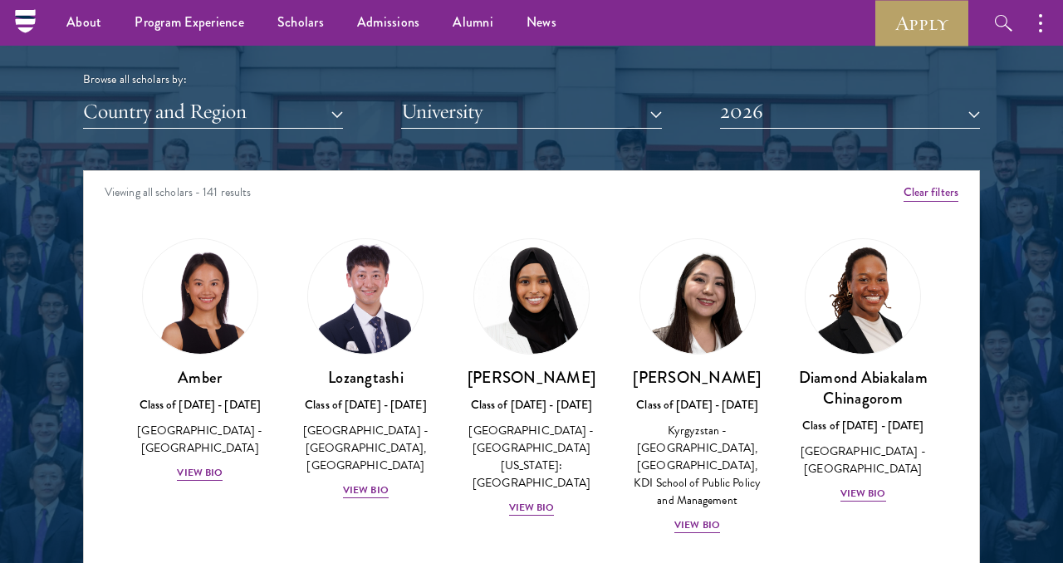
scroll to position [1971, 0]
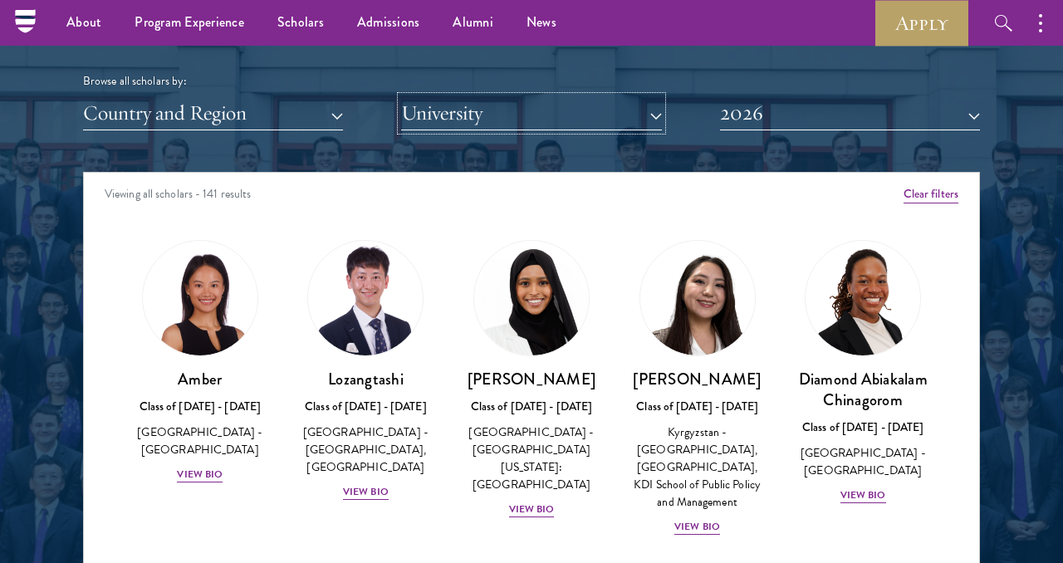
click at [500, 113] on button "University" at bounding box center [531, 113] width 260 height 34
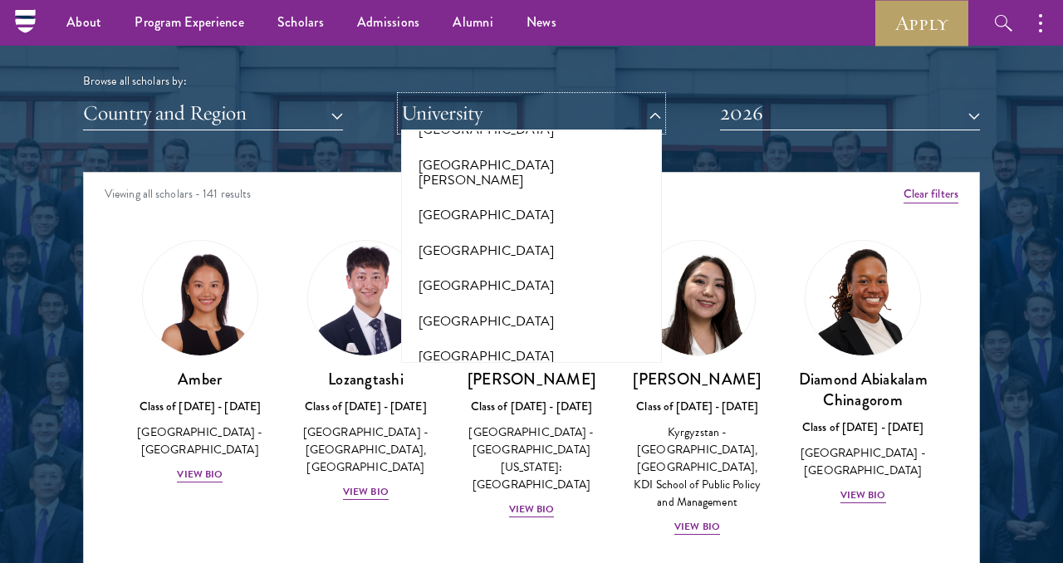
scroll to position [12692, 0]
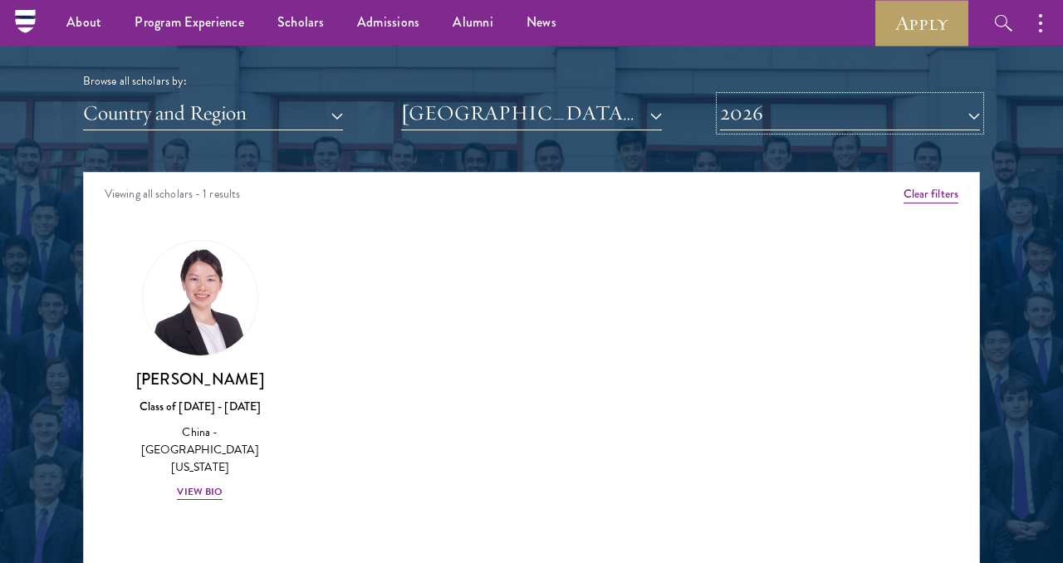
click at [798, 120] on button "2026" at bounding box center [850, 113] width 260 height 34
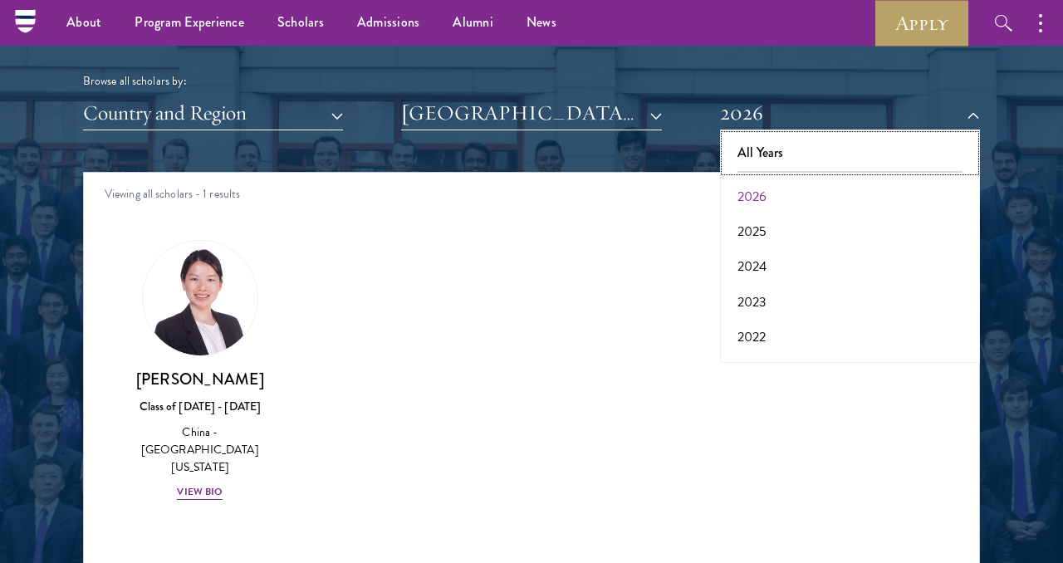
click at [783, 148] on button "All Years" at bounding box center [850, 152] width 250 height 35
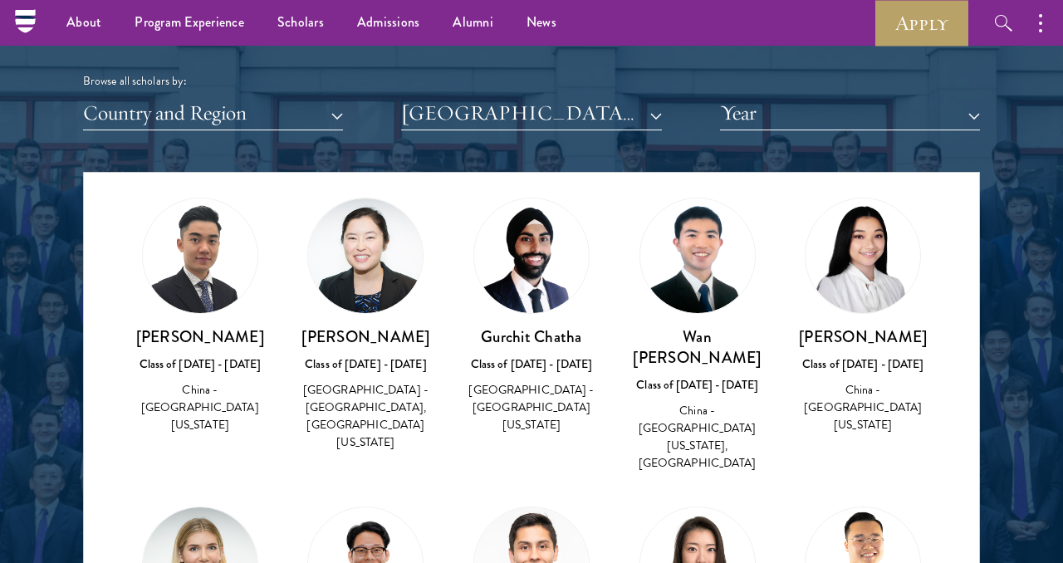
scroll to position [342, 0]
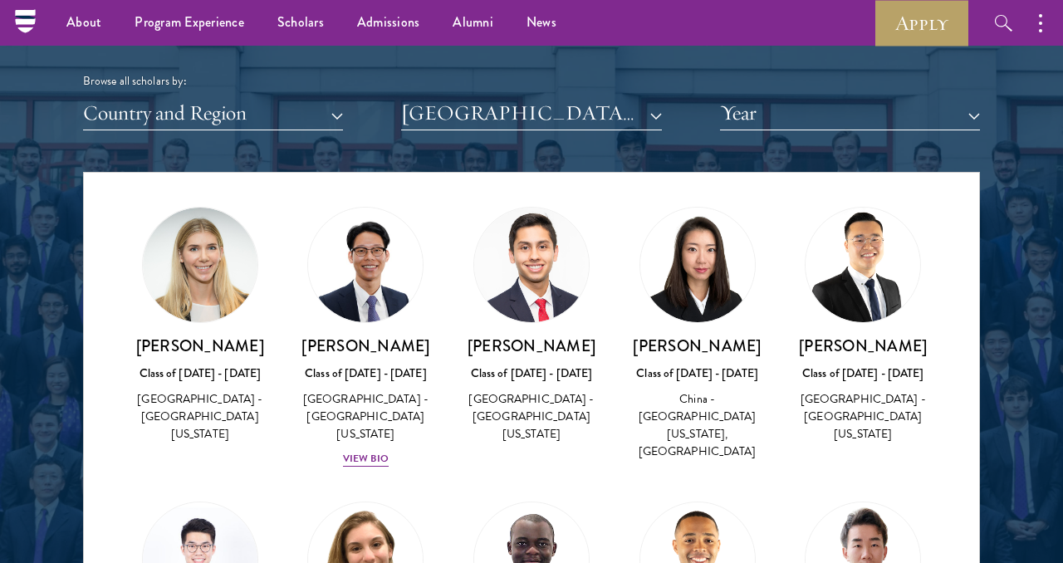
click at [700, 251] on img at bounding box center [698, 265] width 115 height 115
click at [705, 336] on h3 "Jiaqi Jiang" at bounding box center [697, 346] width 133 height 21
click at [705, 339] on div "Jiaqi Jiang Class of 2023 - 2024 China - University of California, Berkeley, Ha…" at bounding box center [697, 399] width 133 height 126
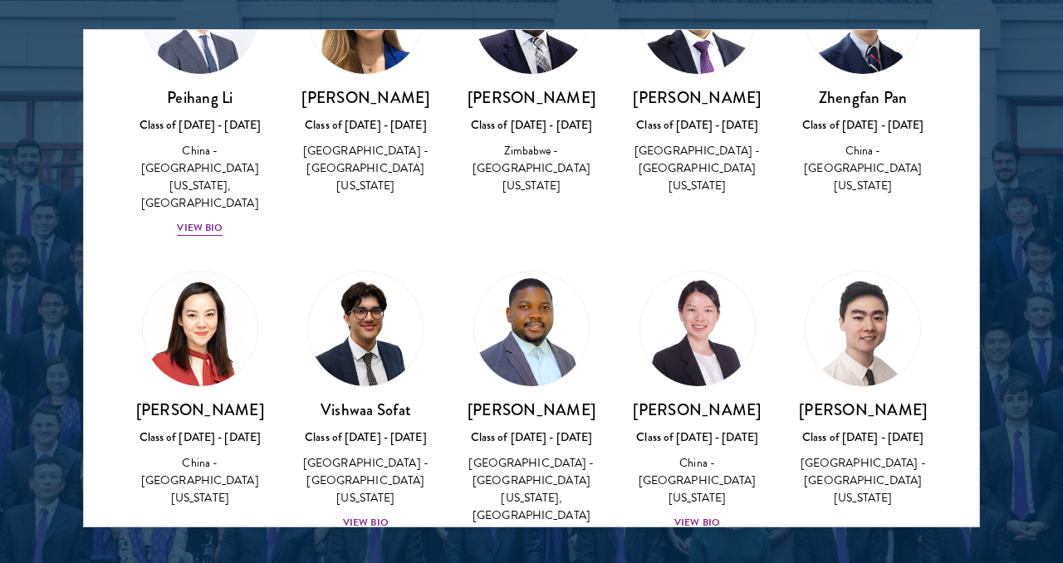
scroll to position [2125, 0]
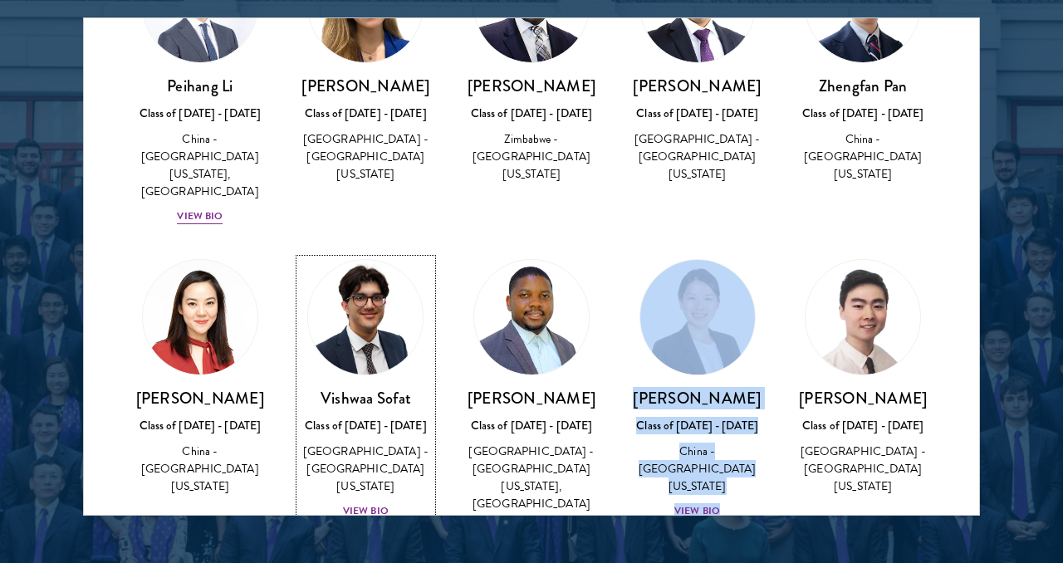
click at [353, 503] on div "View Bio" at bounding box center [366, 511] width 46 height 16
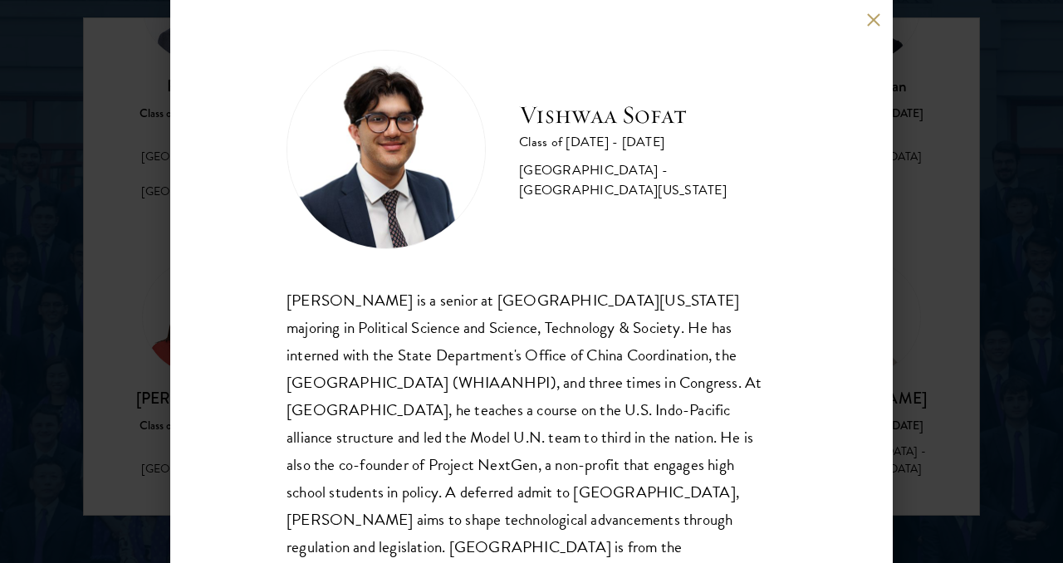
scroll to position [20, 0]
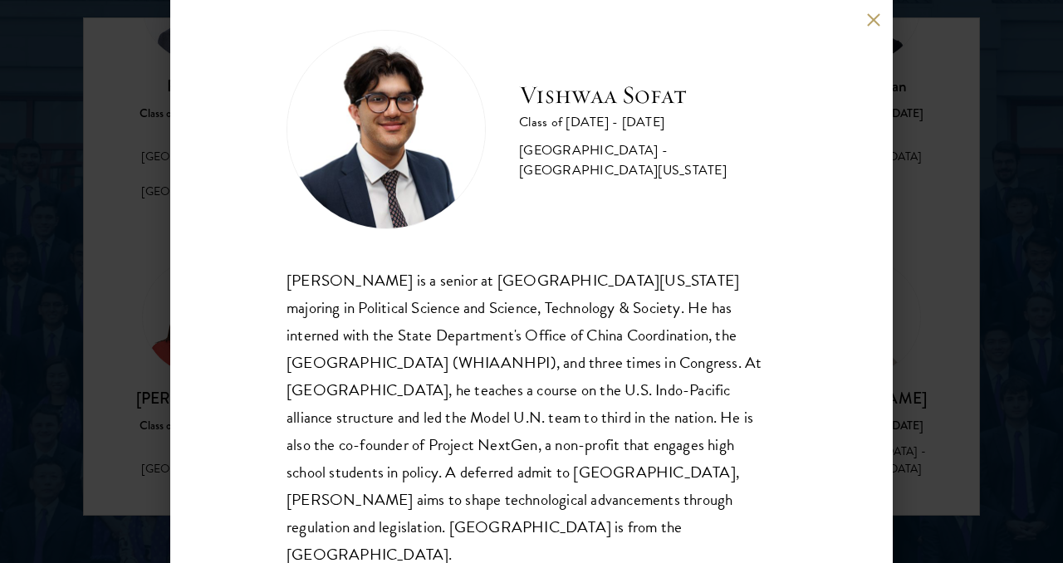
click at [953, 273] on div "Vishwaa Sofat Class of 2024 - 2025 United States of America - University of Cal…" at bounding box center [531, 281] width 1063 height 563
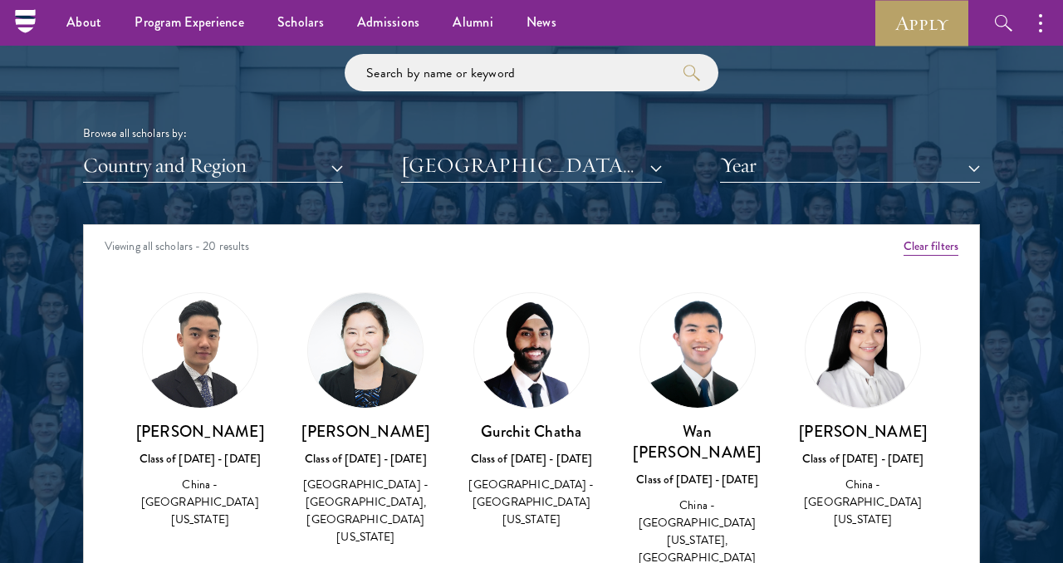
scroll to position [1896, 0]
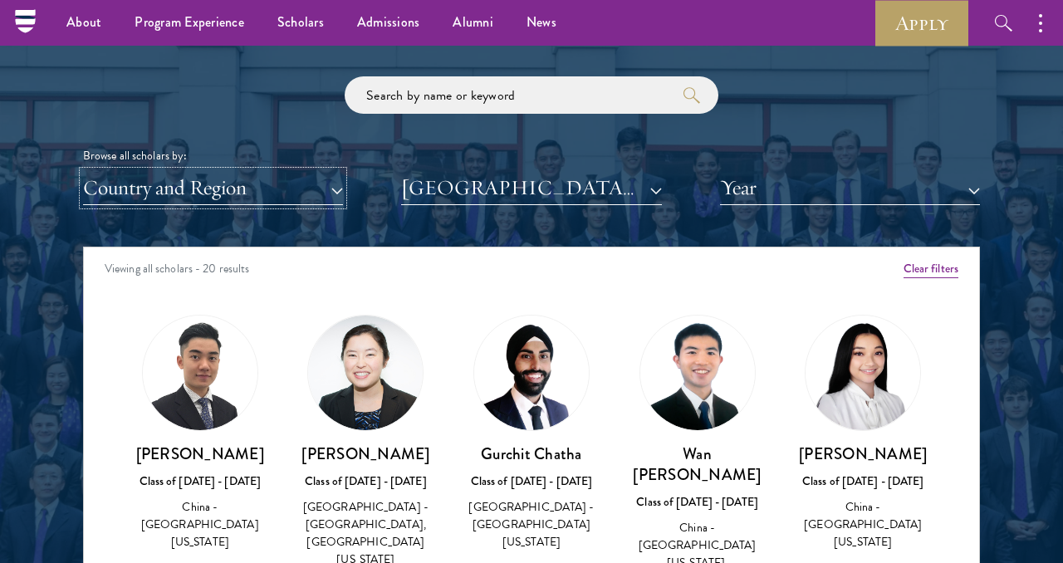
click at [273, 193] on button "Country and Region" at bounding box center [213, 188] width 260 height 34
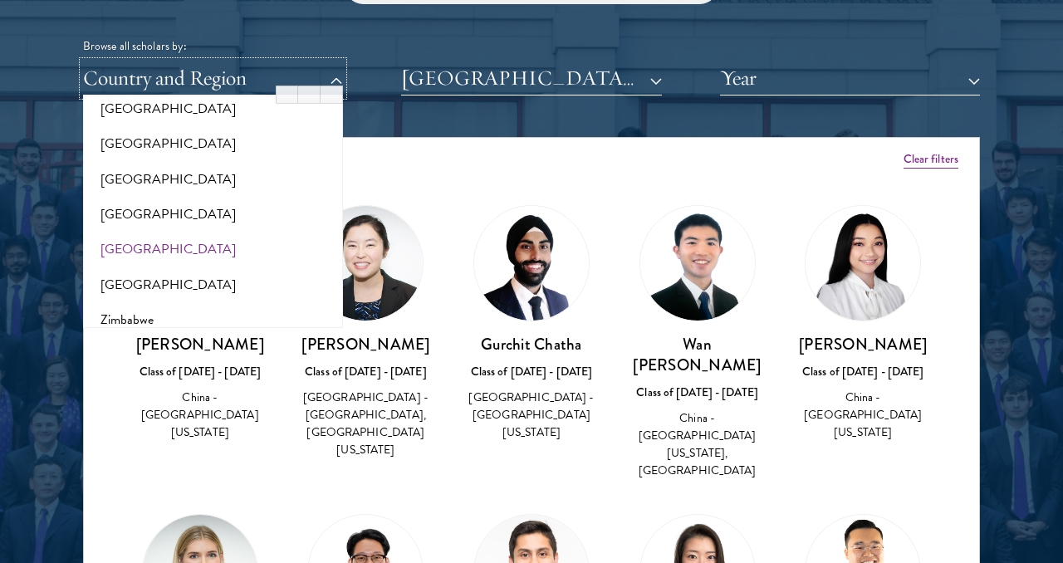
scroll to position [3457, 0]
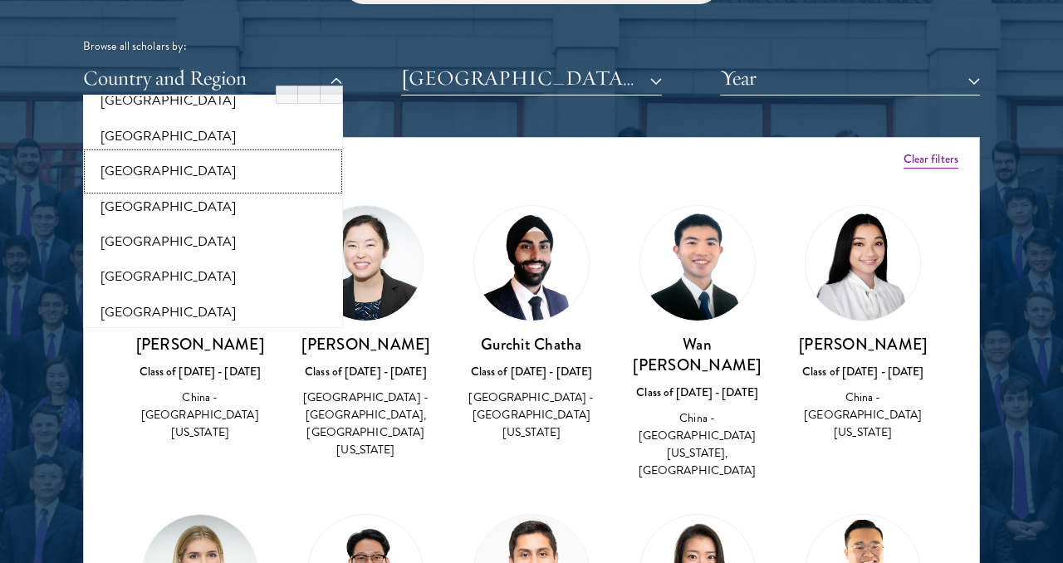
click at [199, 154] on button "[GEOGRAPHIC_DATA]" at bounding box center [213, 171] width 250 height 35
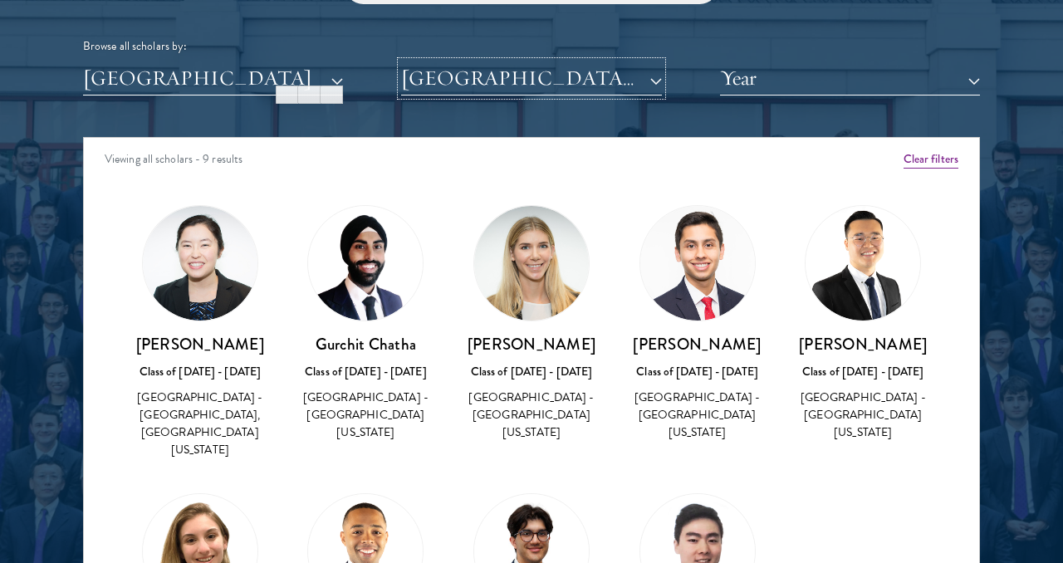
click at [610, 75] on button "University of California, Berkeley" at bounding box center [531, 78] width 260 height 34
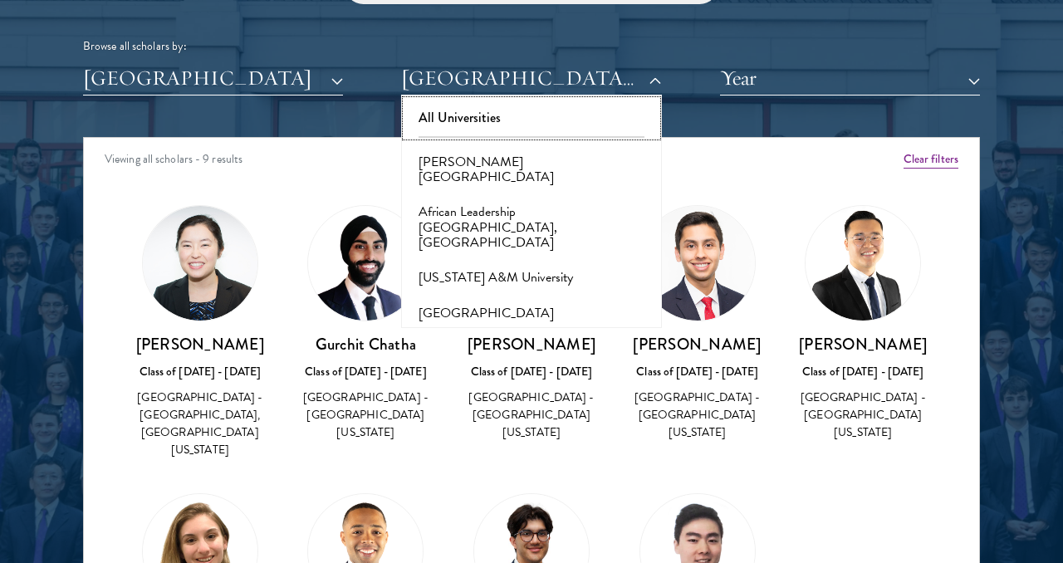
click at [498, 107] on button "All Universities" at bounding box center [531, 118] width 250 height 35
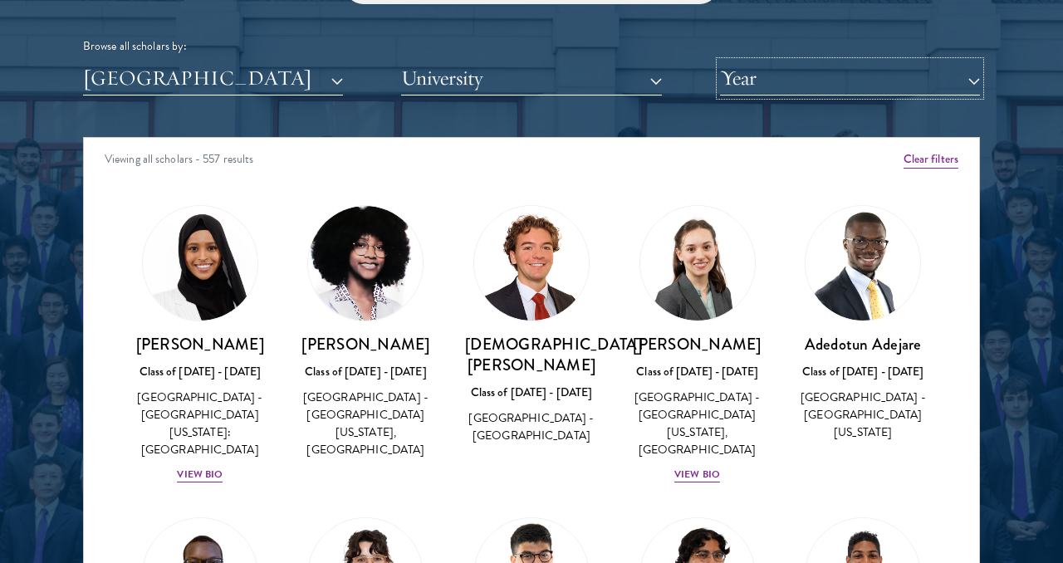
click at [825, 78] on button "Year" at bounding box center [850, 78] width 260 height 34
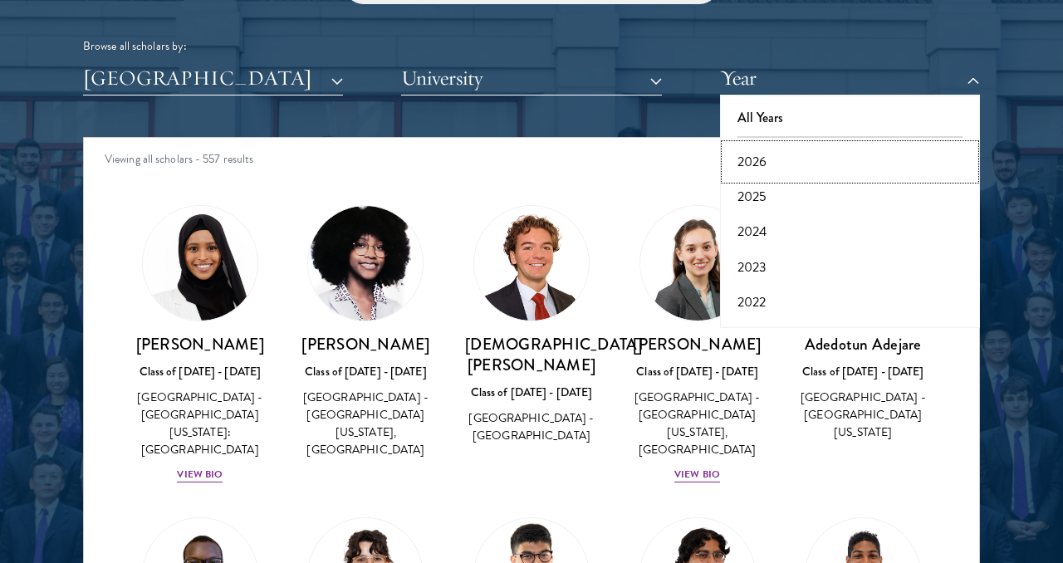
click at [759, 167] on button "2026" at bounding box center [850, 162] width 250 height 35
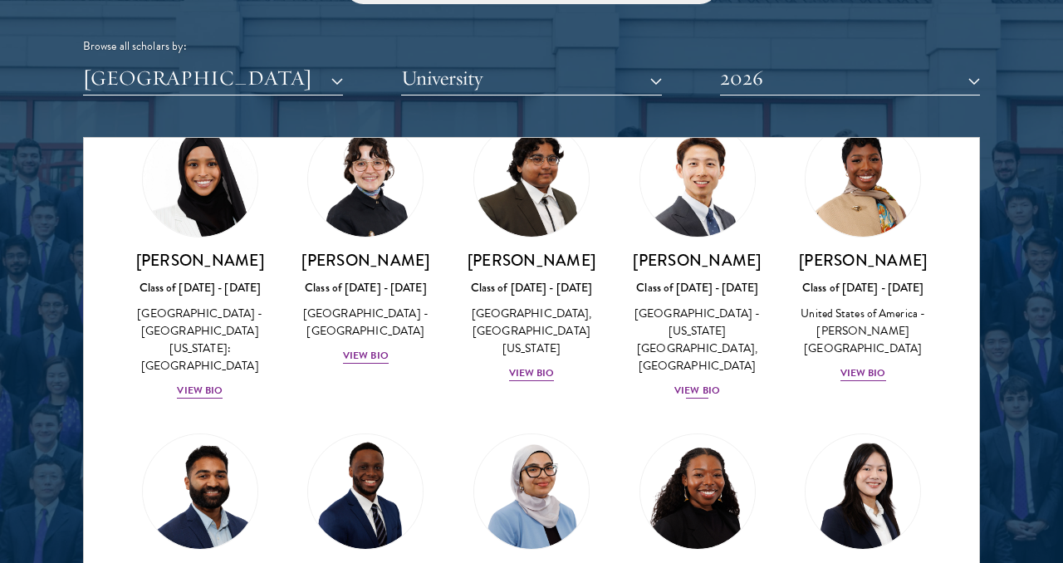
scroll to position [89, 0]
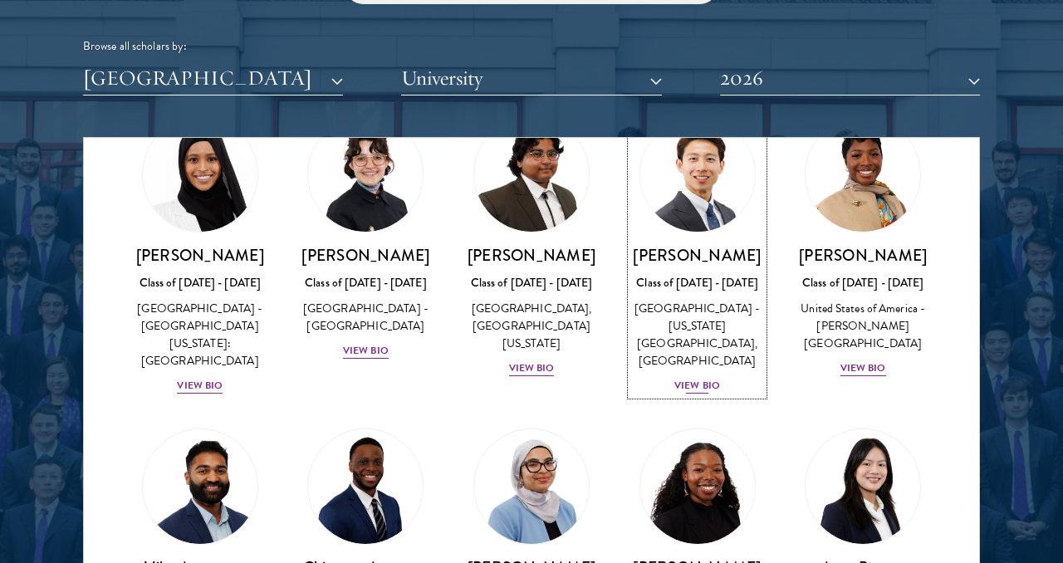
click at [696, 383] on div "View Bio" at bounding box center [698, 386] width 46 height 16
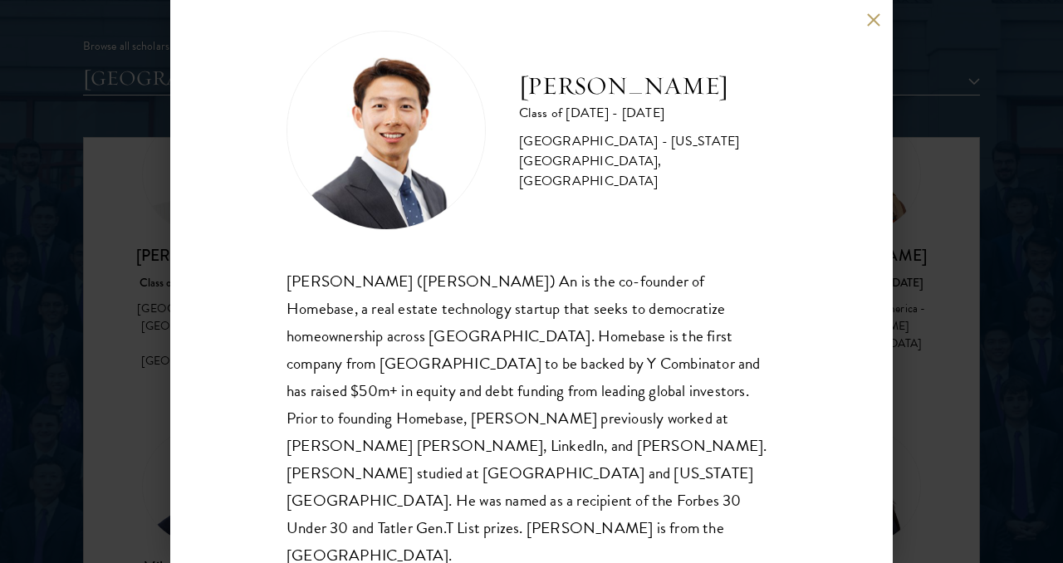
scroll to position [20, 0]
click at [961, 341] on div "Phillip An Class of 2025 - 2026 United States of America - California Institute…" at bounding box center [531, 281] width 1063 height 563
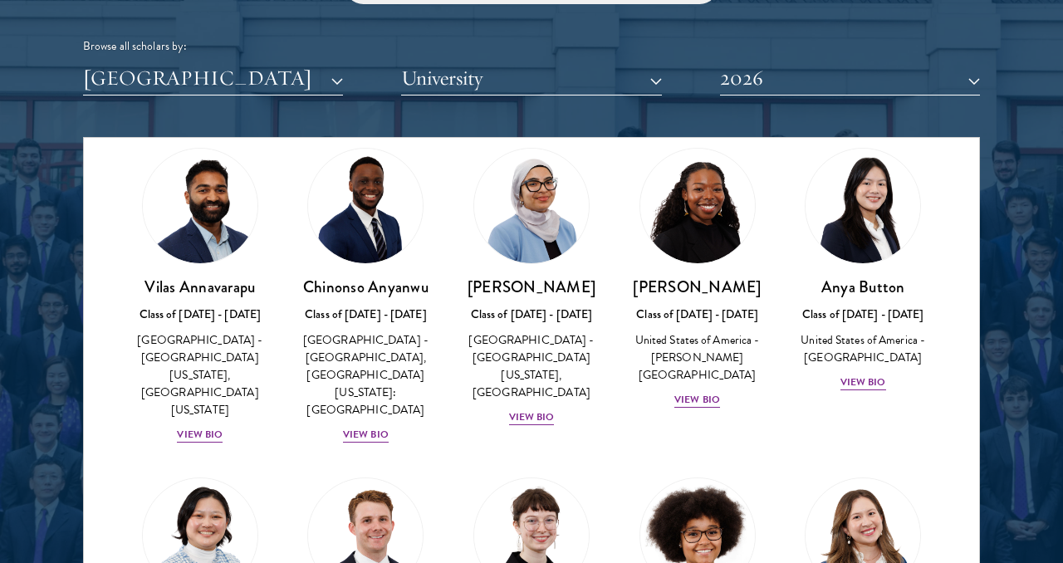
scroll to position [366, 0]
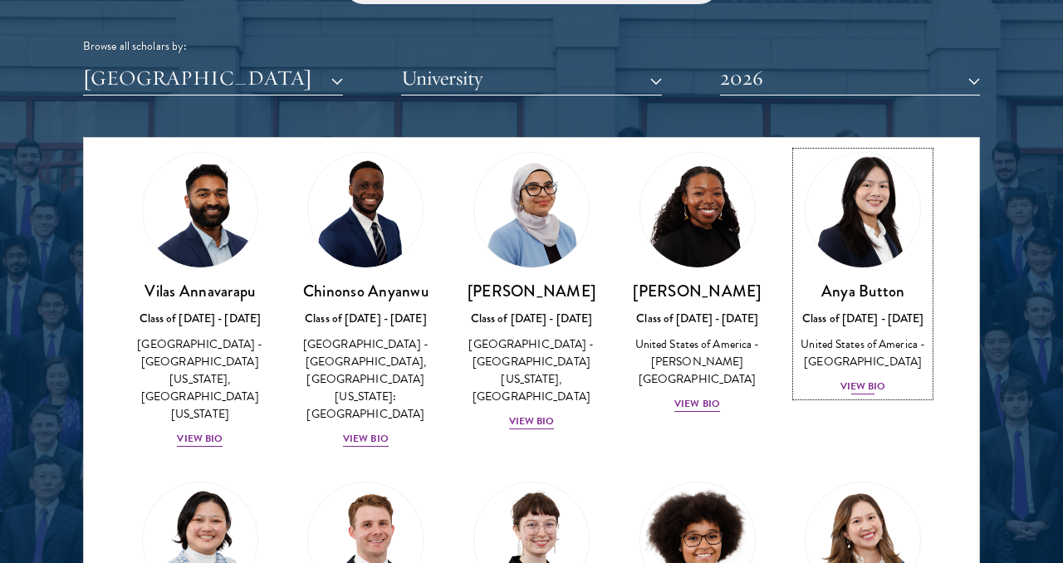
click at [850, 380] on div "View Bio" at bounding box center [864, 387] width 46 height 16
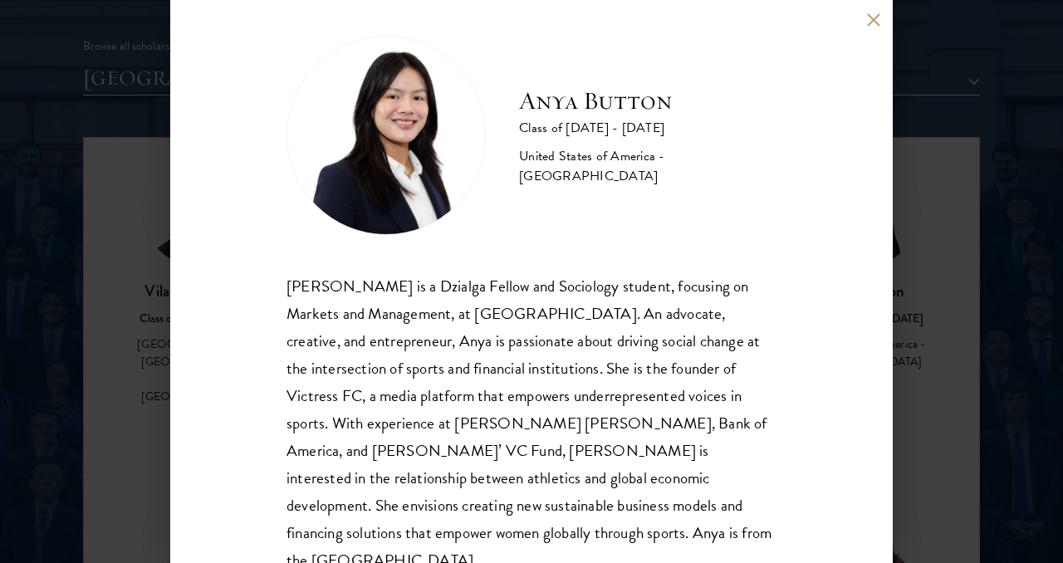
scroll to position [20, 0]
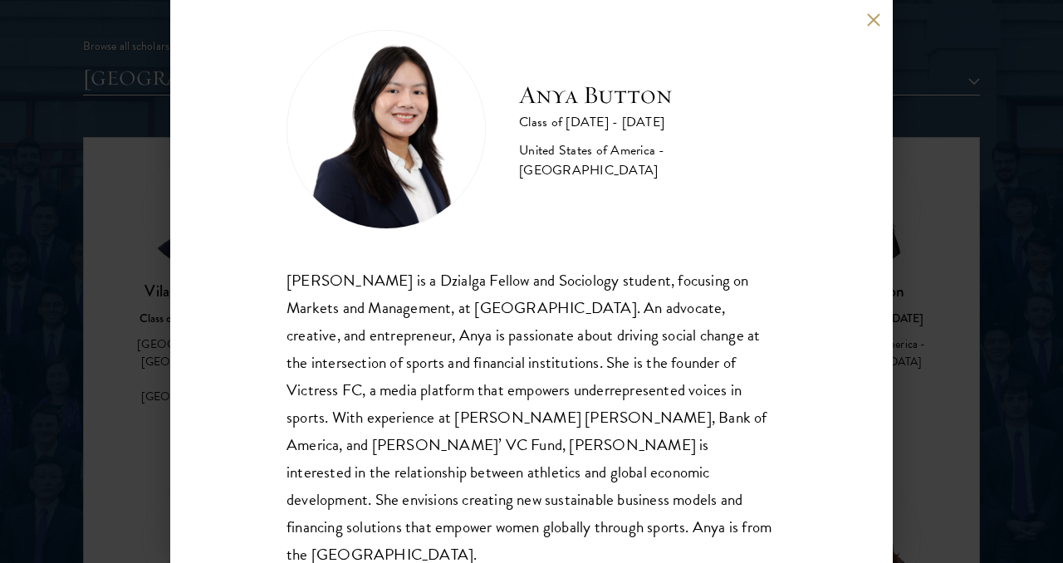
click at [965, 281] on div "Anya Button Class of 2025 - 2026 United States of America - Duke University Any…" at bounding box center [531, 281] width 1063 height 563
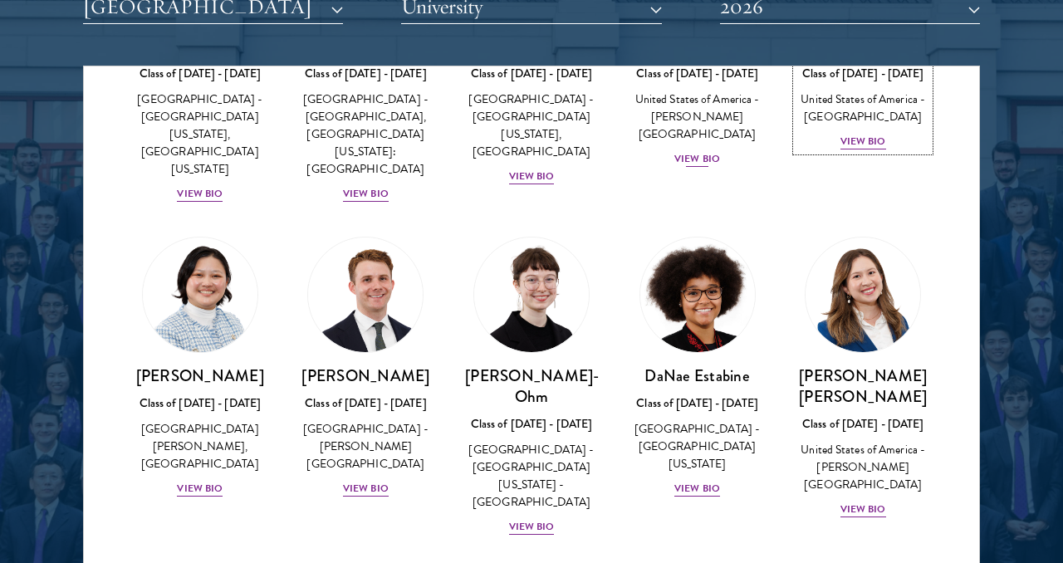
scroll to position [653, 0]
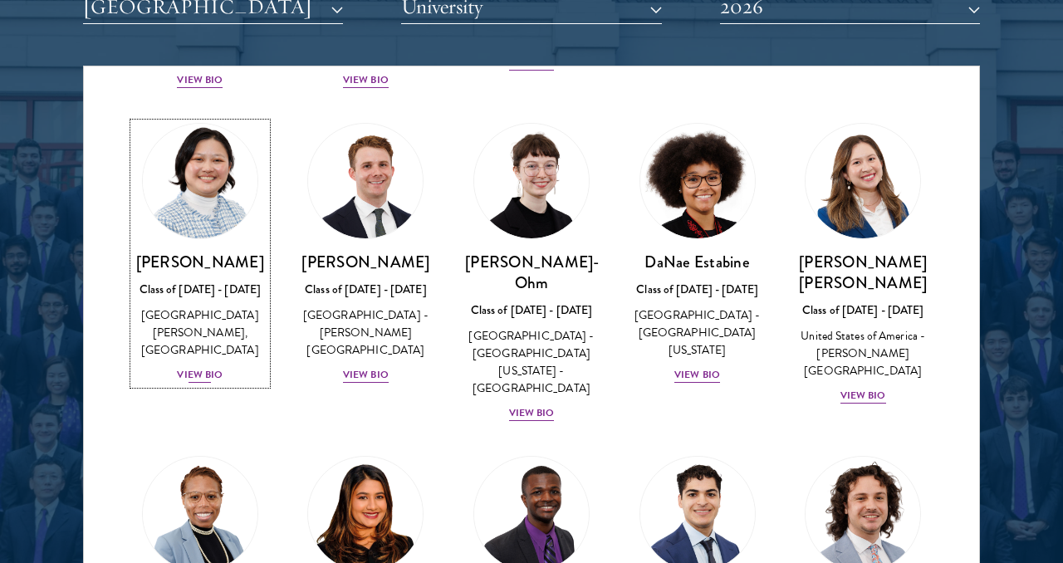
click at [194, 367] on div "View Bio" at bounding box center [200, 375] width 46 height 16
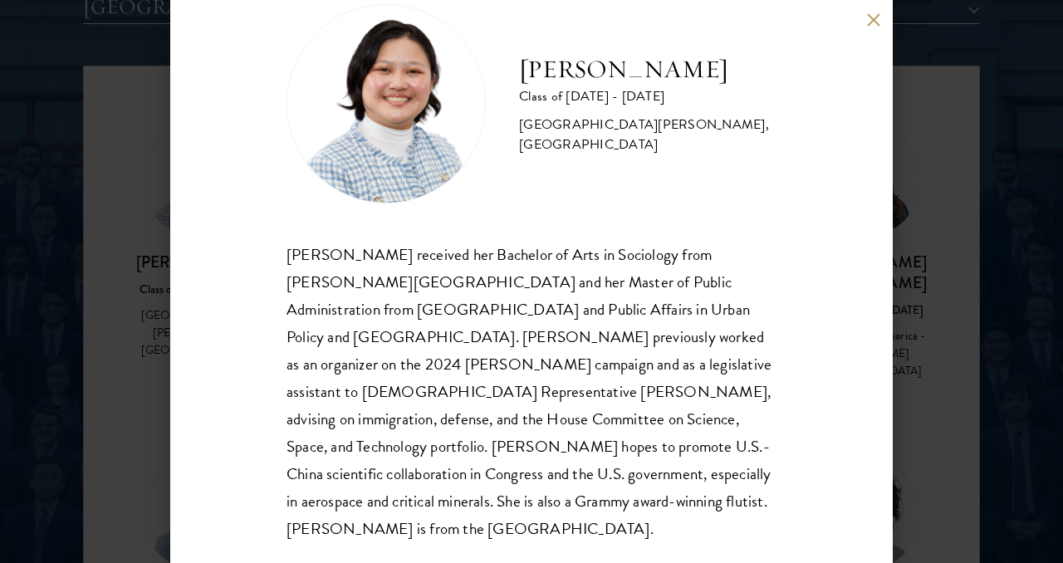
scroll to position [47, 0]
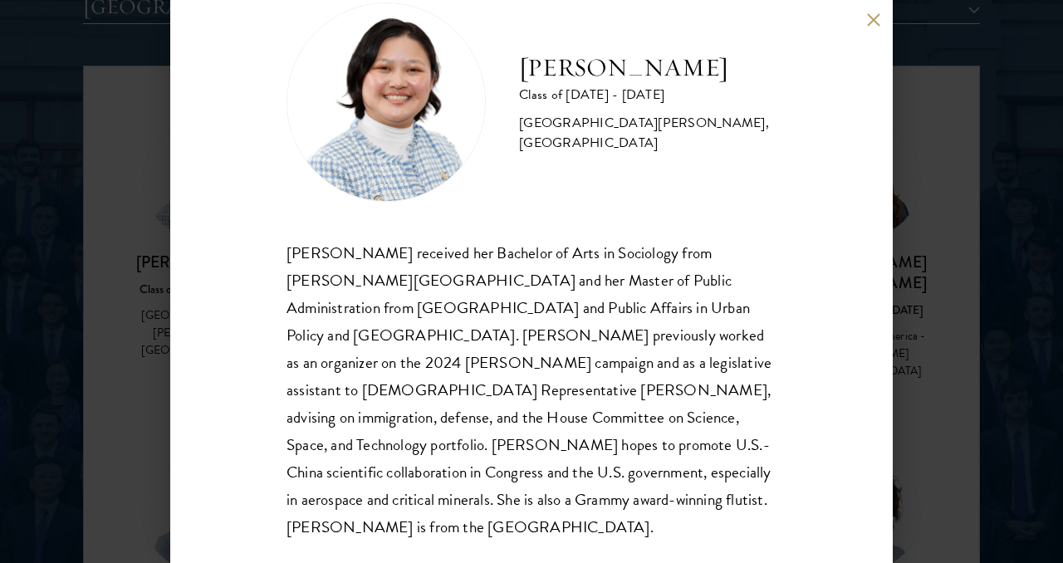
click at [72, 310] on div "Kelsey Chin Class of 2025 - 2026 United States of America - Barnard College, Co…" at bounding box center [531, 281] width 1063 height 563
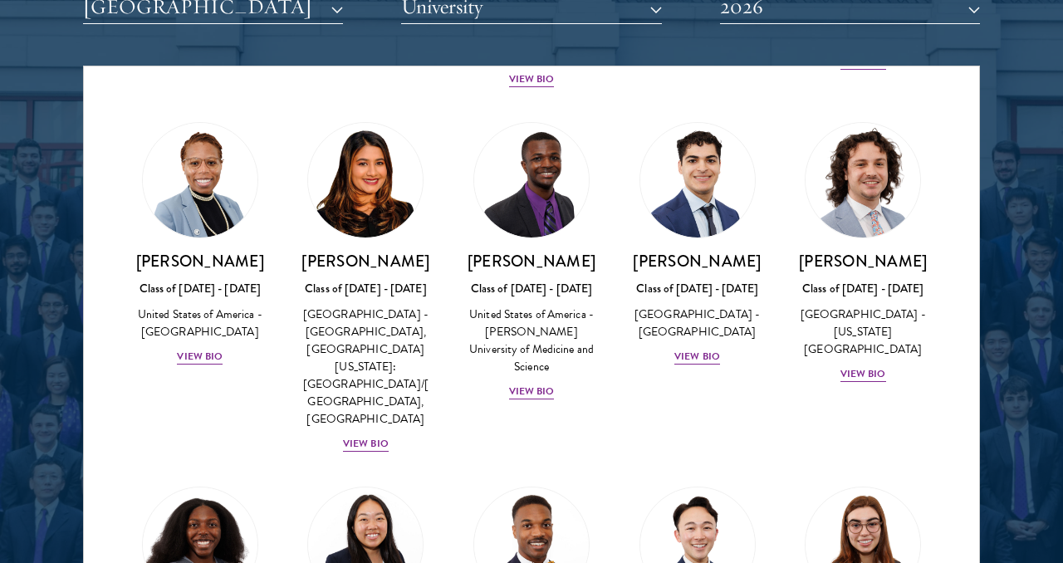
scroll to position [1328, 0]
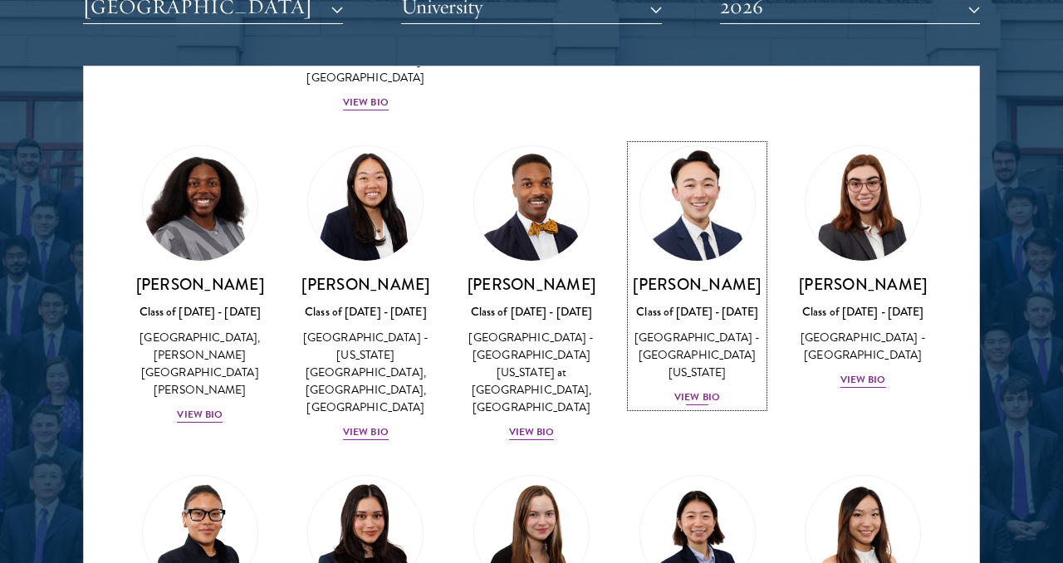
click at [686, 390] on div "View Bio" at bounding box center [698, 398] width 46 height 16
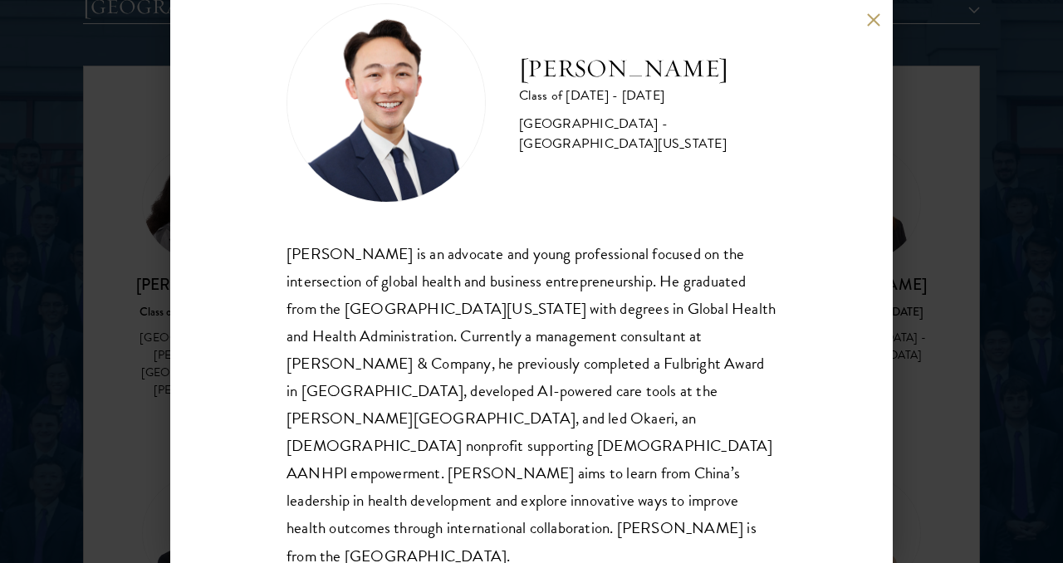
scroll to position [47, 0]
click at [875, 29] on div "Justin Kawaguchi Class of 2025 - 2026 United States of America - University of …" at bounding box center [531, 281] width 723 height 563
click at [872, 19] on button at bounding box center [874, 19] width 14 height 14
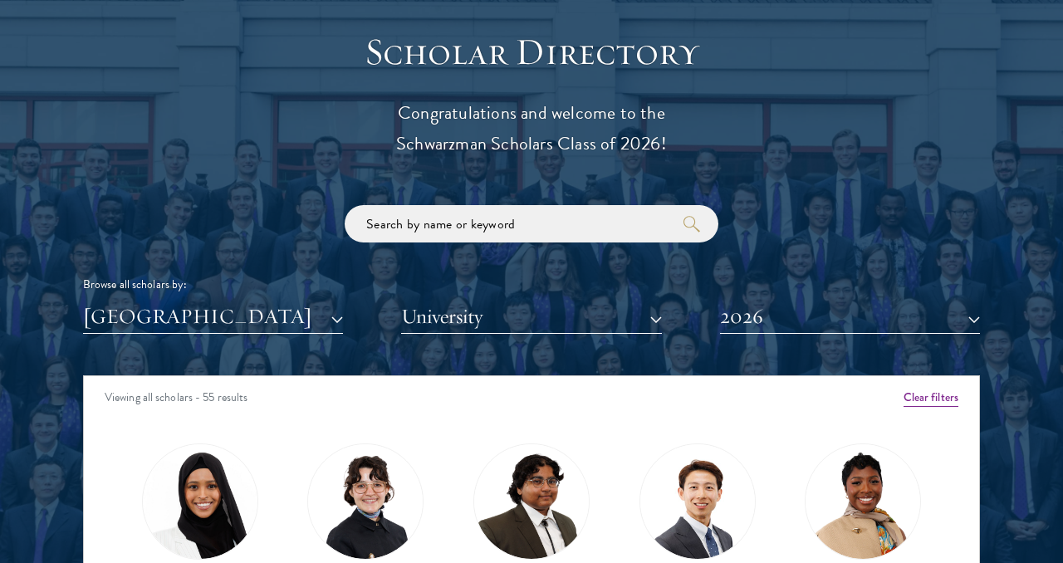
scroll to position [1779, 0]
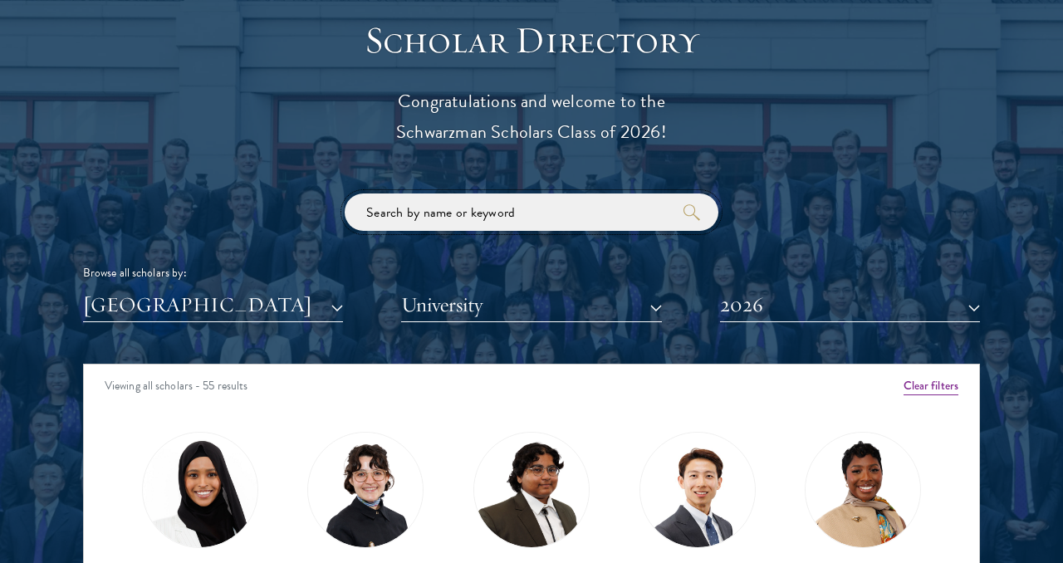
click at [531, 212] on input "search" at bounding box center [532, 212] width 374 height 37
click button "submit" at bounding box center [0, 0] width 0 height 0
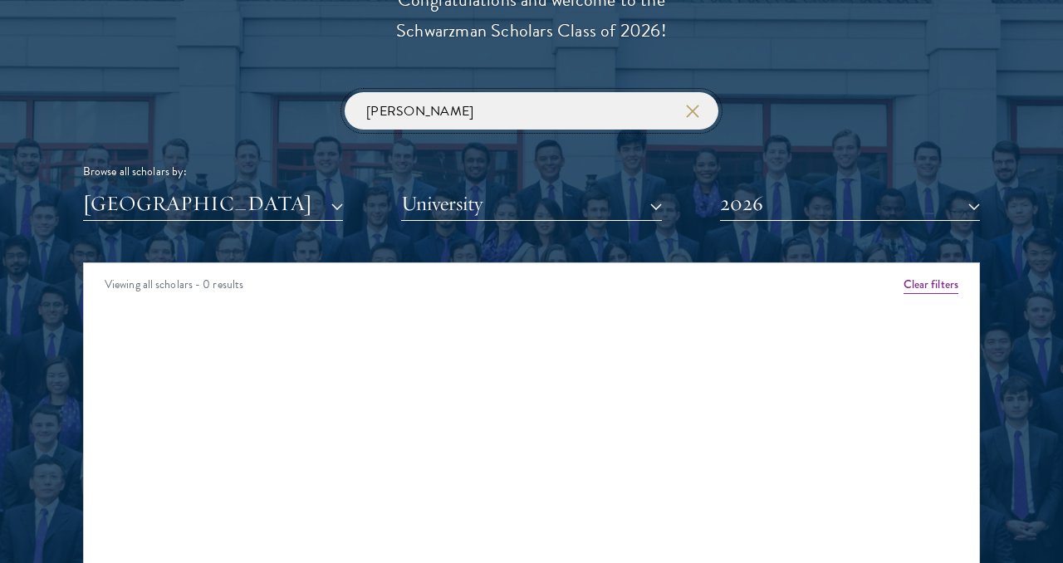
scroll to position [1893, 0]
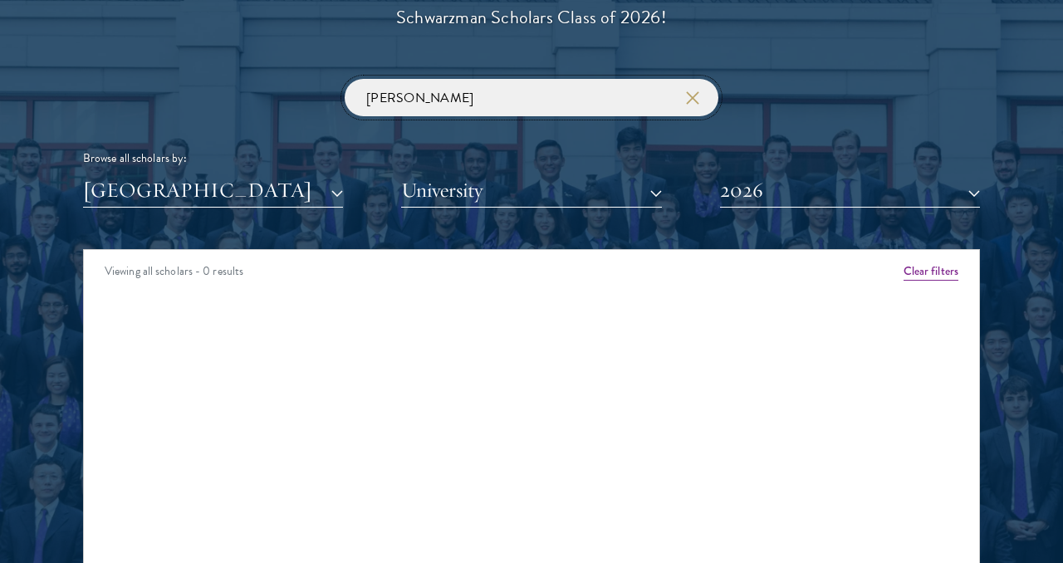
type input "thomas"
click button "submit" at bounding box center [0, 0] width 0 height 0
click at [960, 190] on button "2026" at bounding box center [850, 191] width 260 height 34
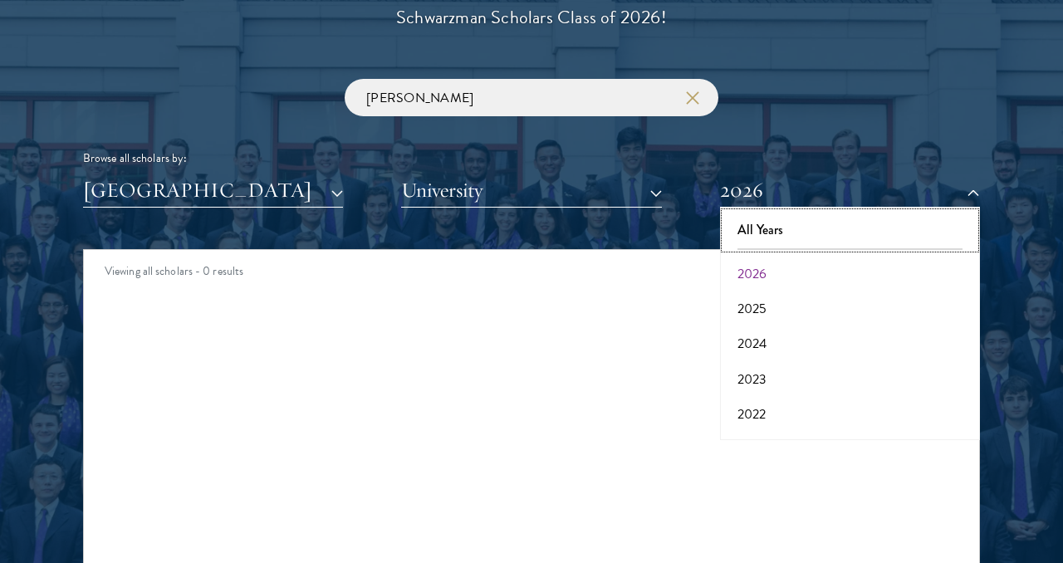
click at [823, 228] on button "All Years" at bounding box center [850, 230] width 250 height 35
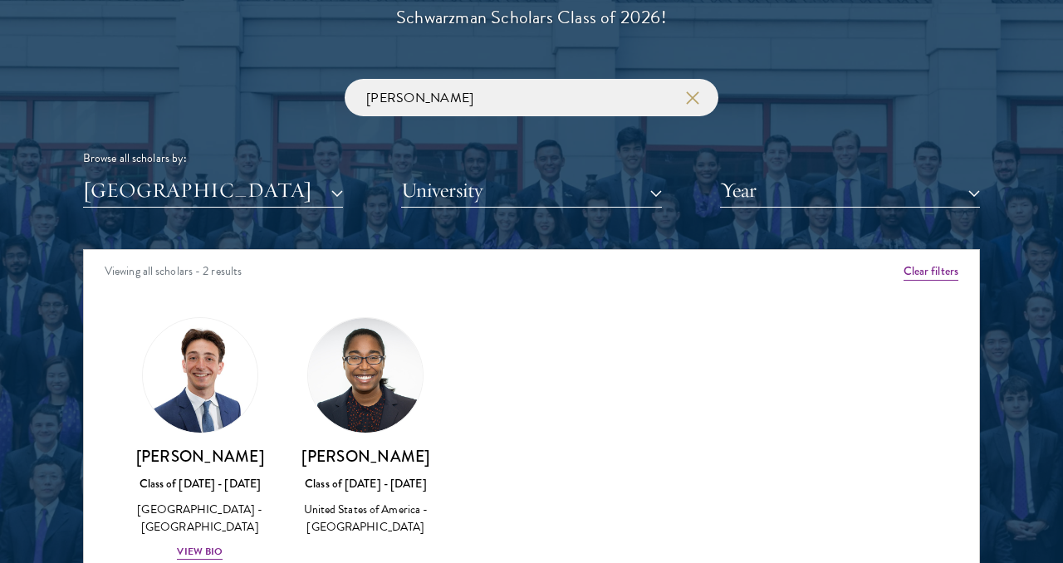
scroll to position [2040, 0]
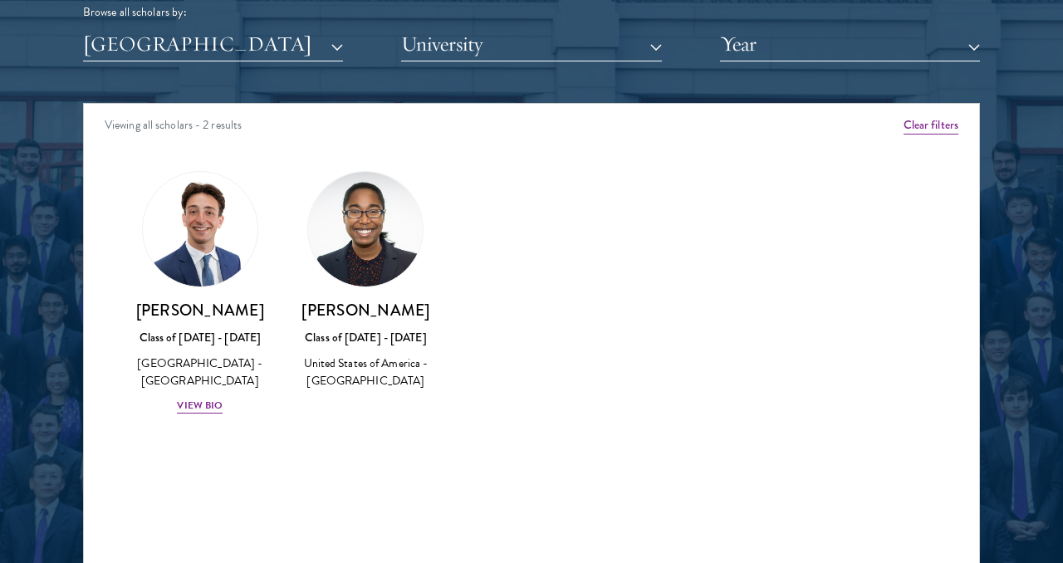
click at [358, 314] on h3 "Chrystal Thomas" at bounding box center [366, 310] width 133 height 21
click at [199, 407] on div "View Bio" at bounding box center [200, 406] width 46 height 16
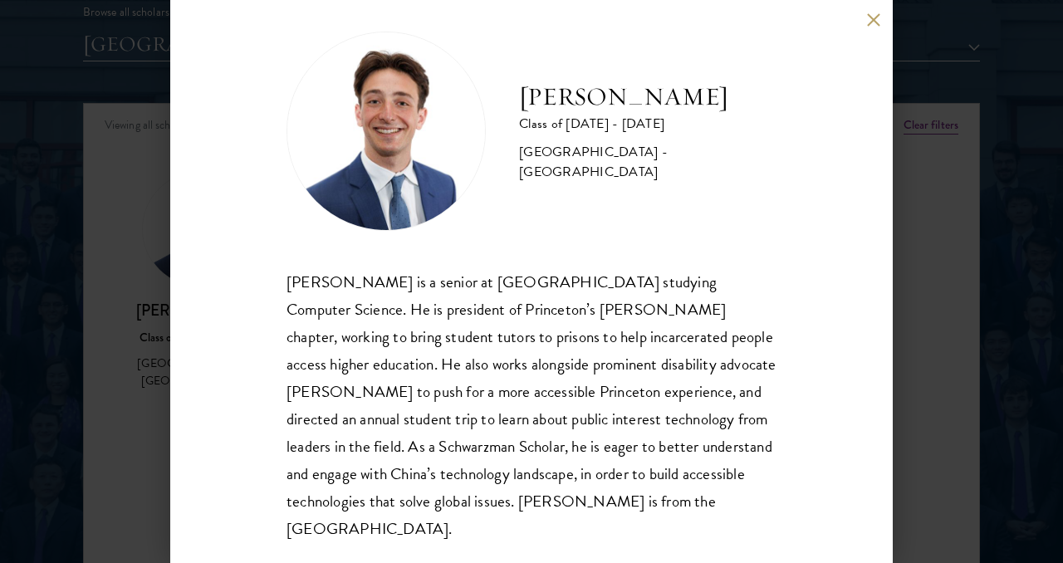
scroll to position [20, 0]
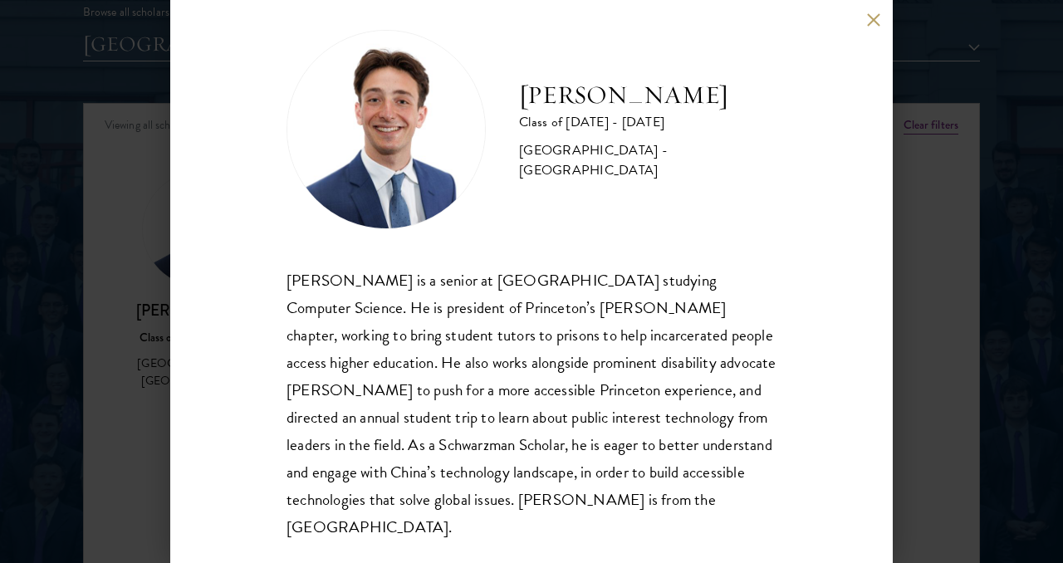
click at [921, 313] on div "Thomas Hughes Class of 2024 - 2025 United States of America - Princeton Univers…" at bounding box center [531, 281] width 1063 height 563
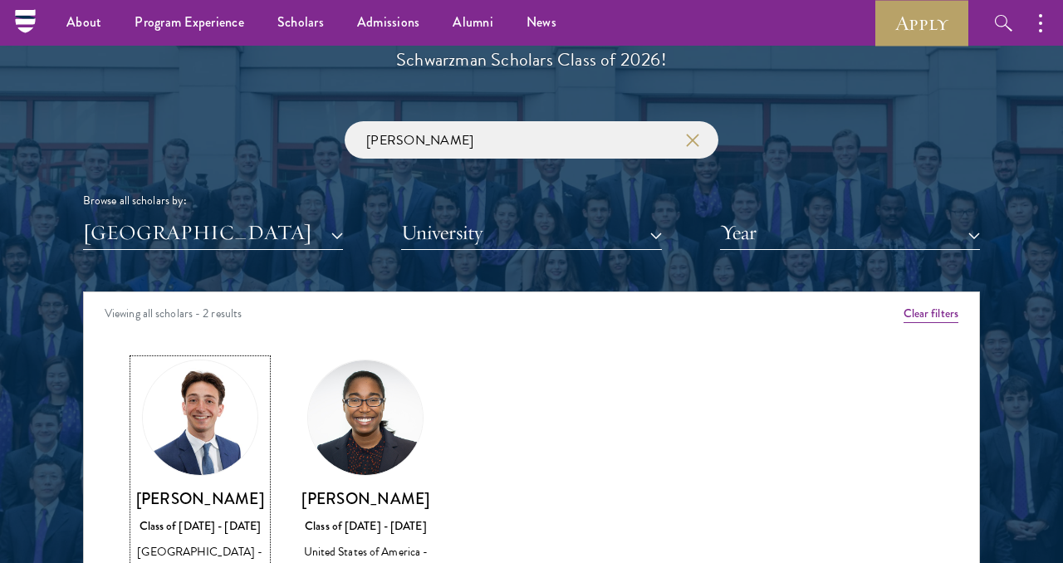
scroll to position [1789, 0]
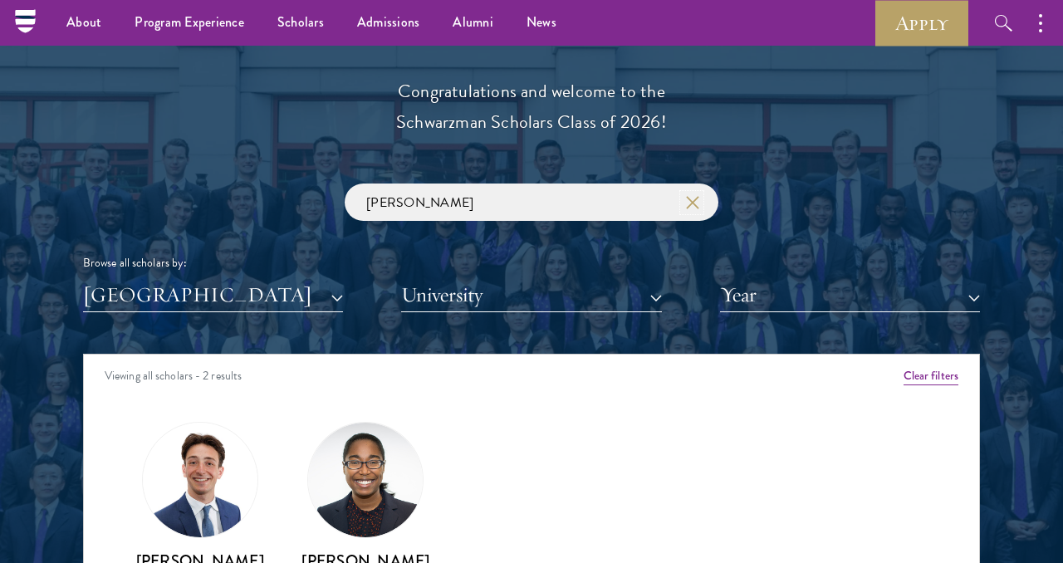
click at [688, 203] on icon "button" at bounding box center [692, 202] width 13 height 13
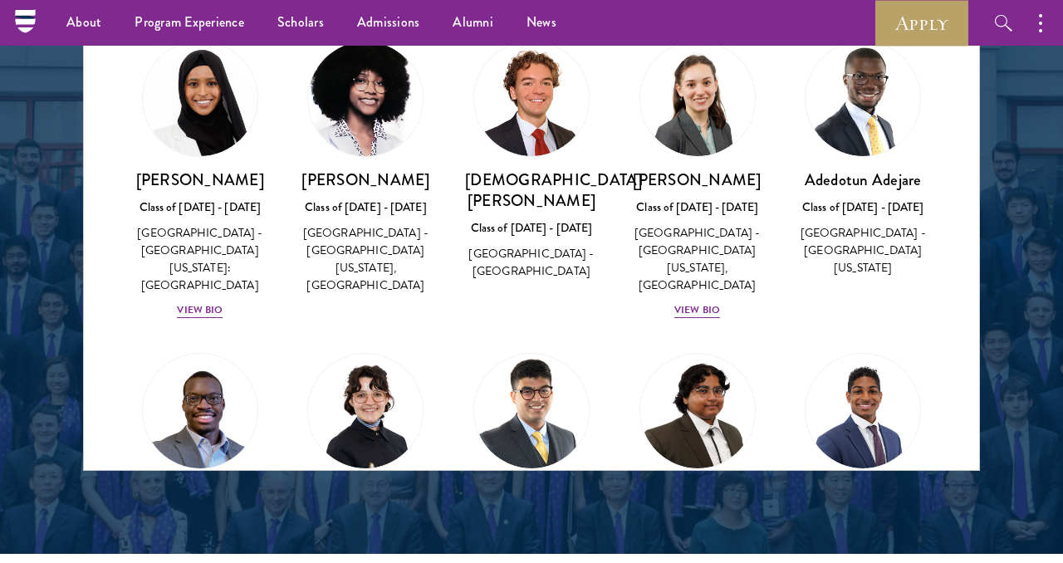
scroll to position [2168, 0]
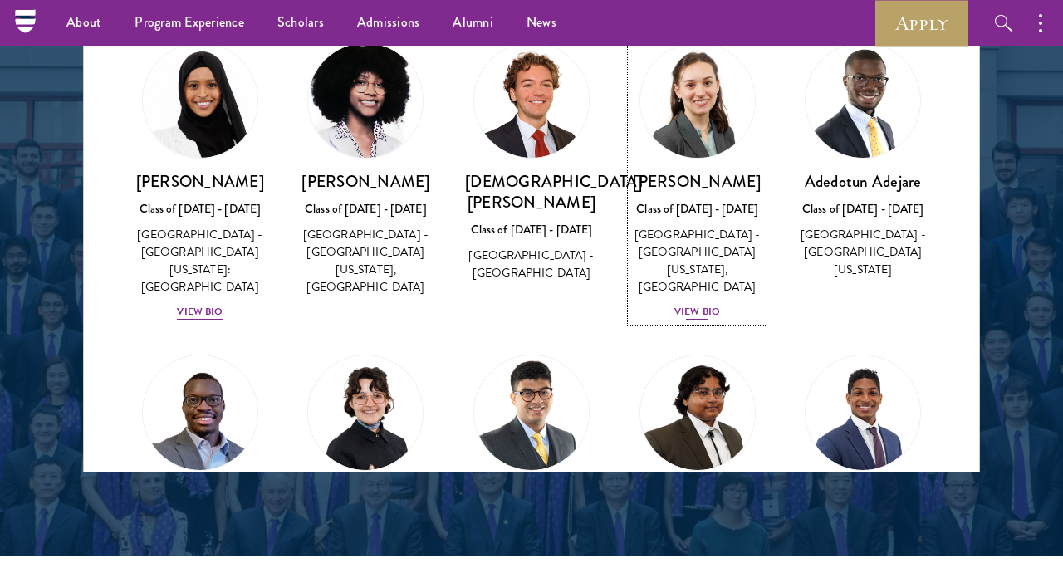
click at [706, 304] on div "View Bio" at bounding box center [698, 312] width 46 height 16
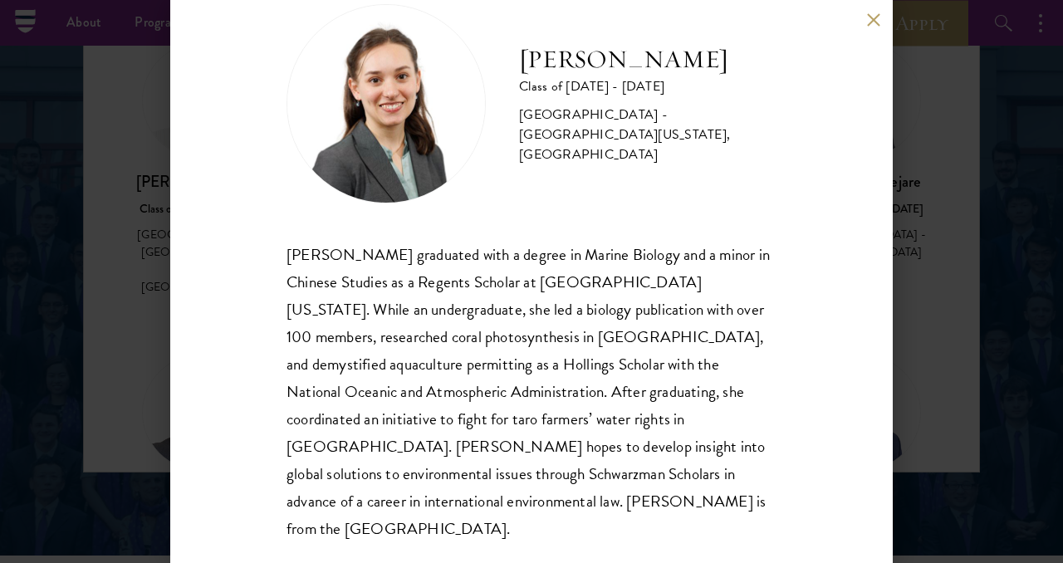
scroll to position [47, 0]
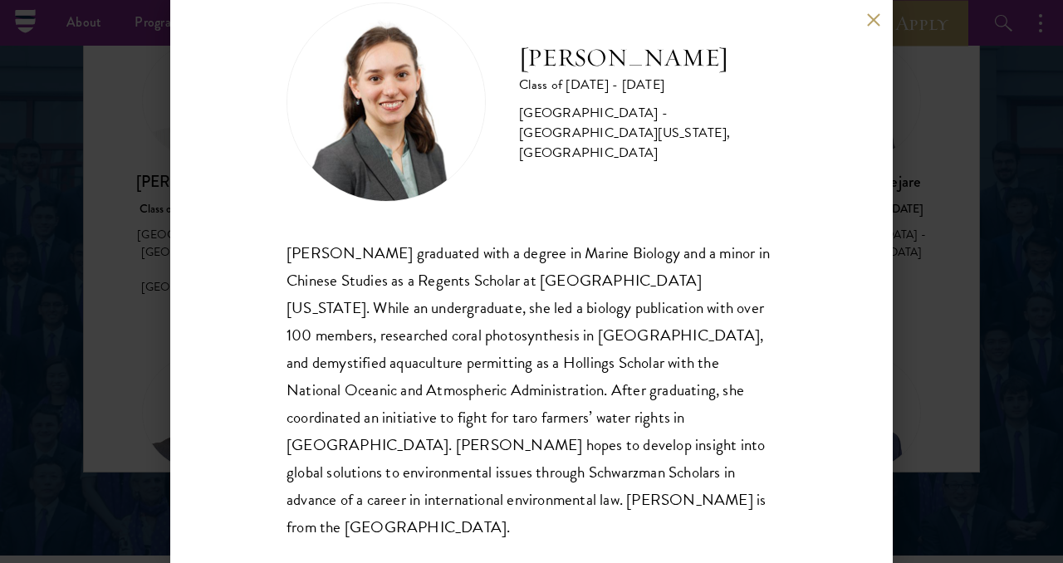
click at [935, 328] on div "Nicole Adamson Class of 2024 - 2025 United States of America - University of Ca…" at bounding box center [531, 281] width 1063 height 563
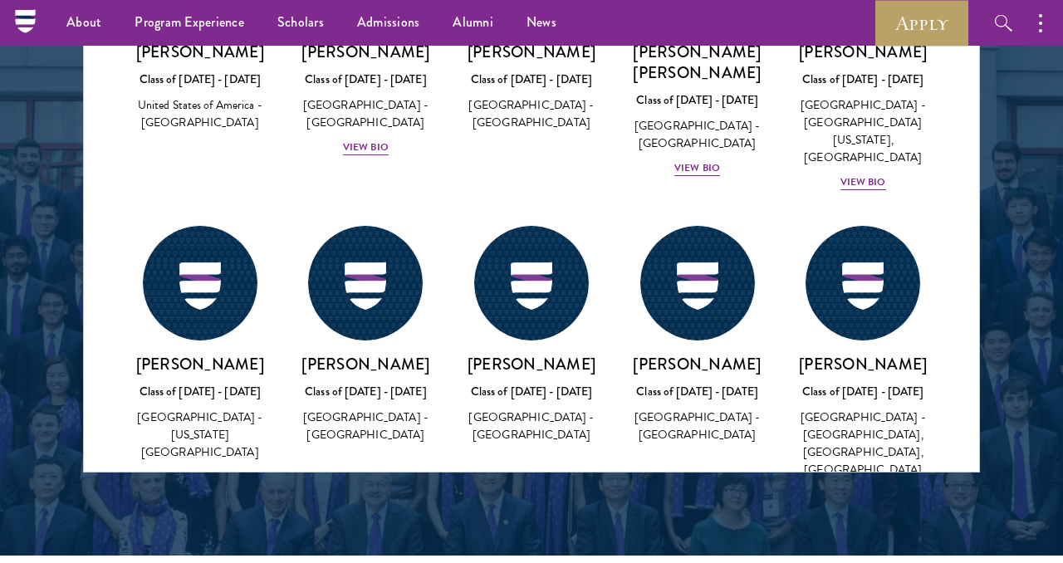
scroll to position [25660, 0]
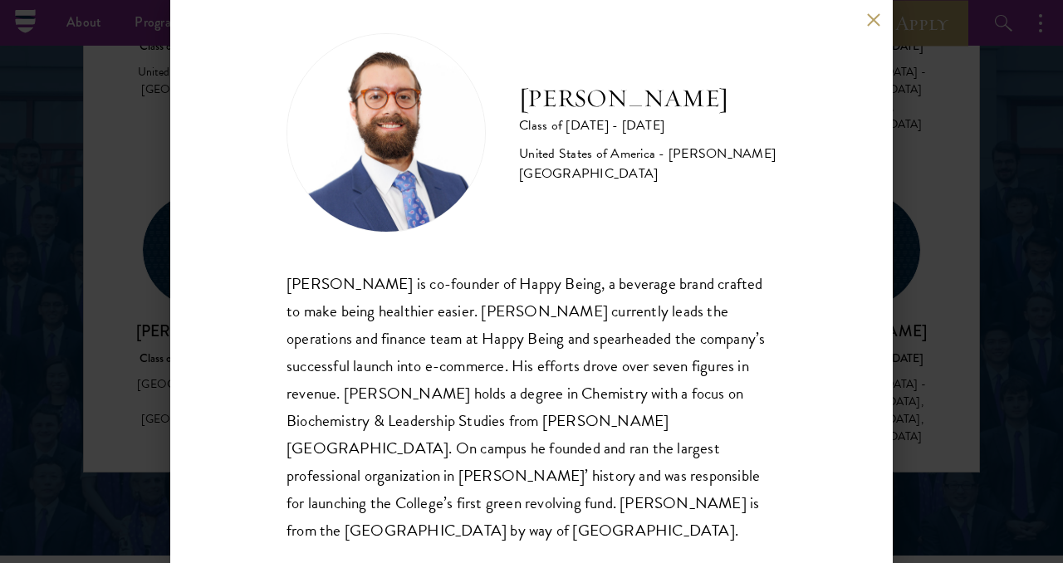
scroll to position [20, 0]
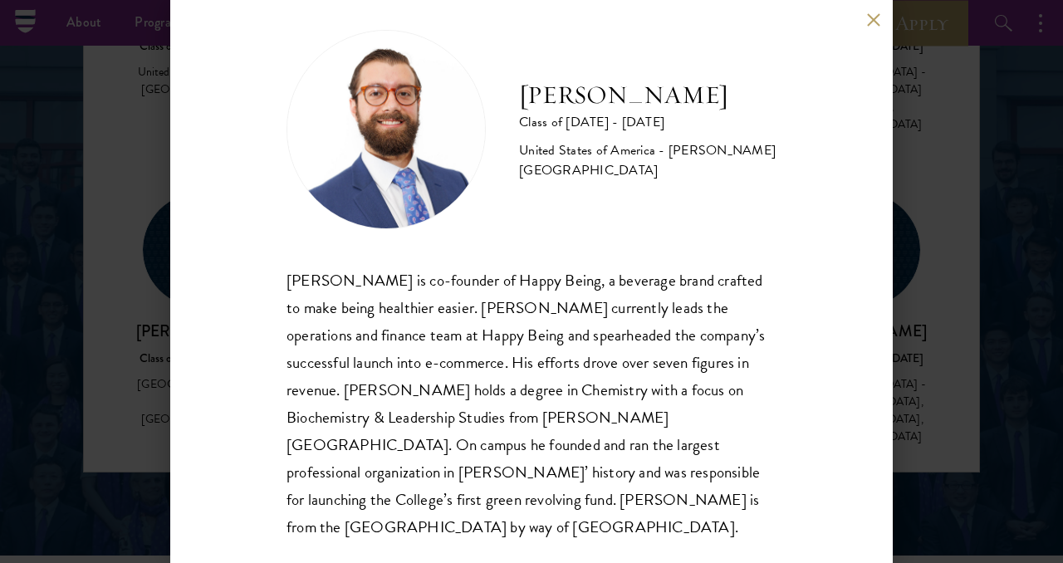
click at [41, 273] on div "Josemaria Silvestrini Class of 2025 - 2026 United States of America - Williams …" at bounding box center [531, 281] width 1063 height 563
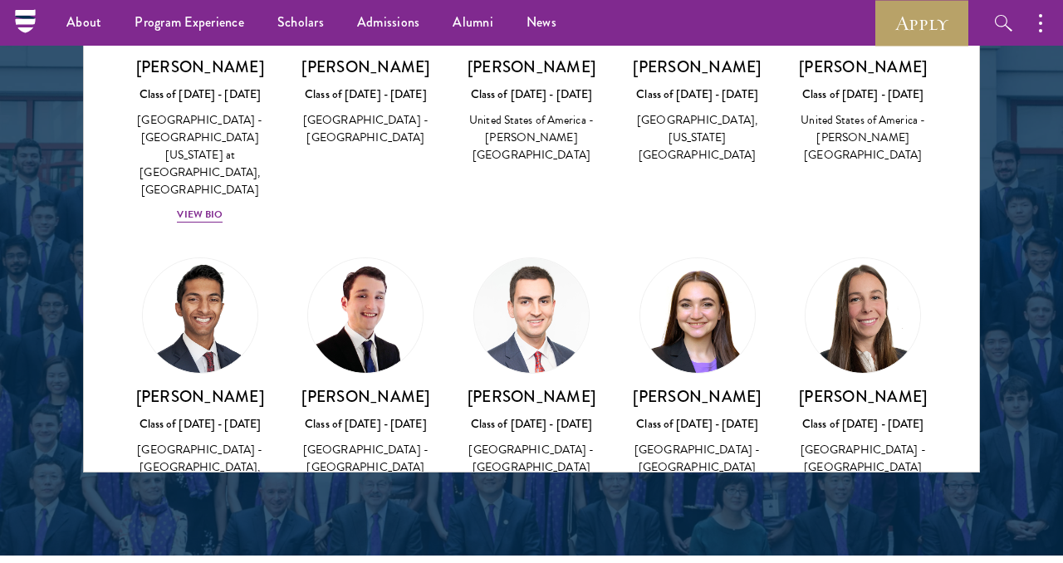
scroll to position [25619, 0]
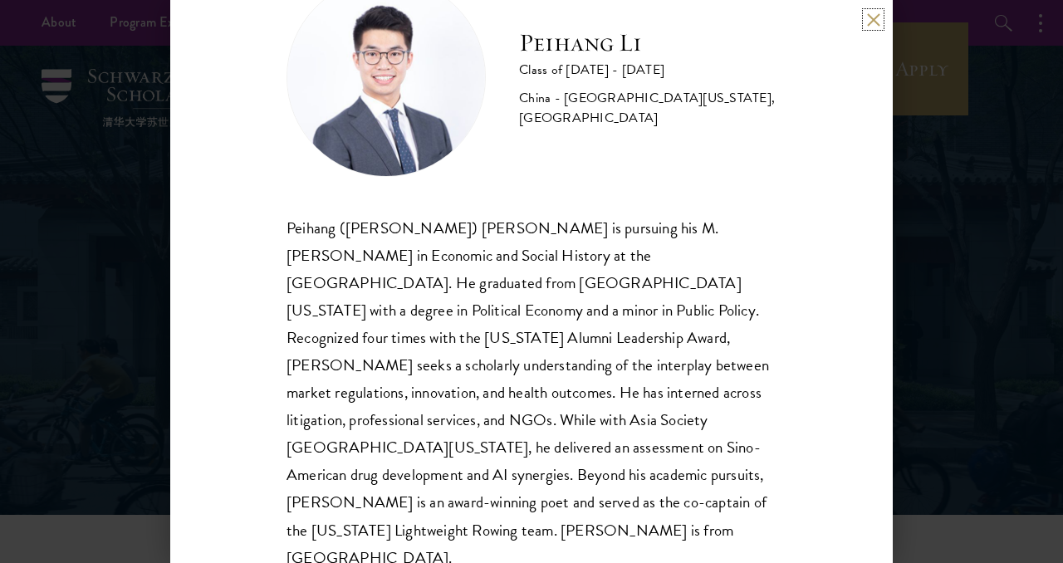
scroll to position [75, 0]
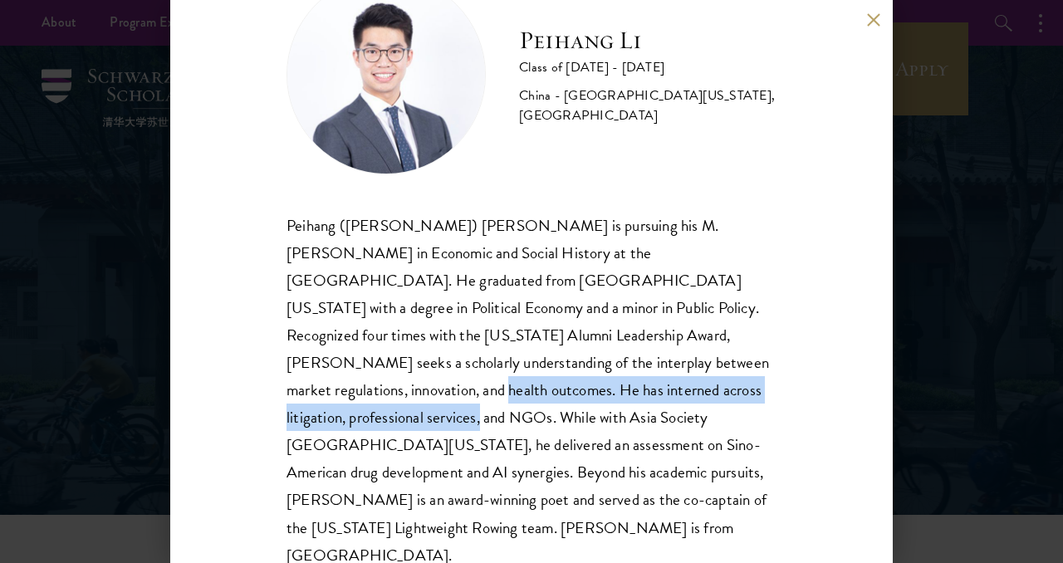
drag, startPoint x: 497, startPoint y: 361, endPoint x: 537, endPoint y: 400, distance: 55.8
click at [537, 400] on div "Peihang (Marshall) Li is pursuing his M.Phil in Economic and Social History at …" at bounding box center [532, 390] width 490 height 357
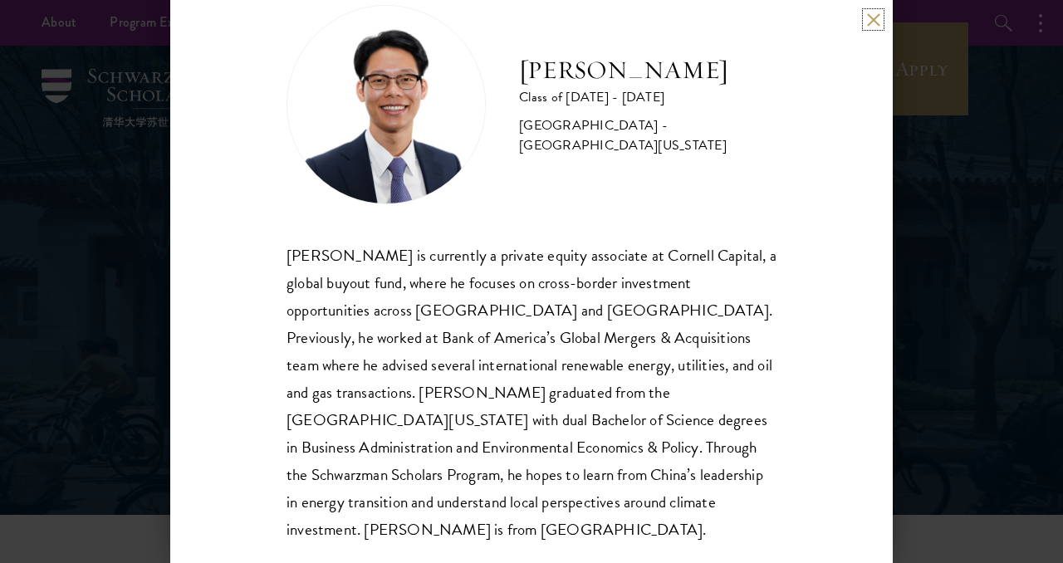
scroll to position [47, 0]
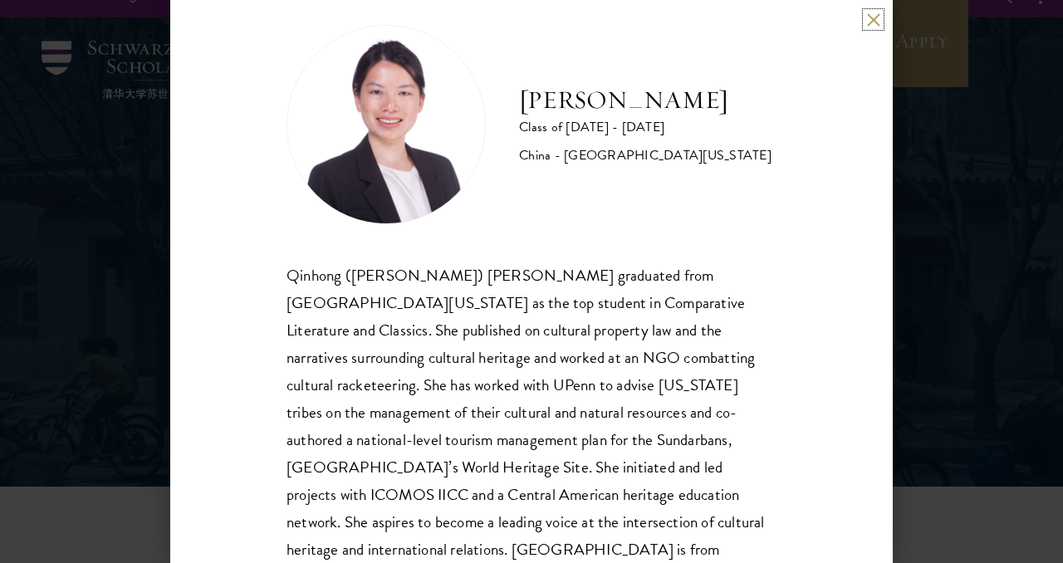
scroll to position [28, 0]
